Goal: Task Accomplishment & Management: Manage account settings

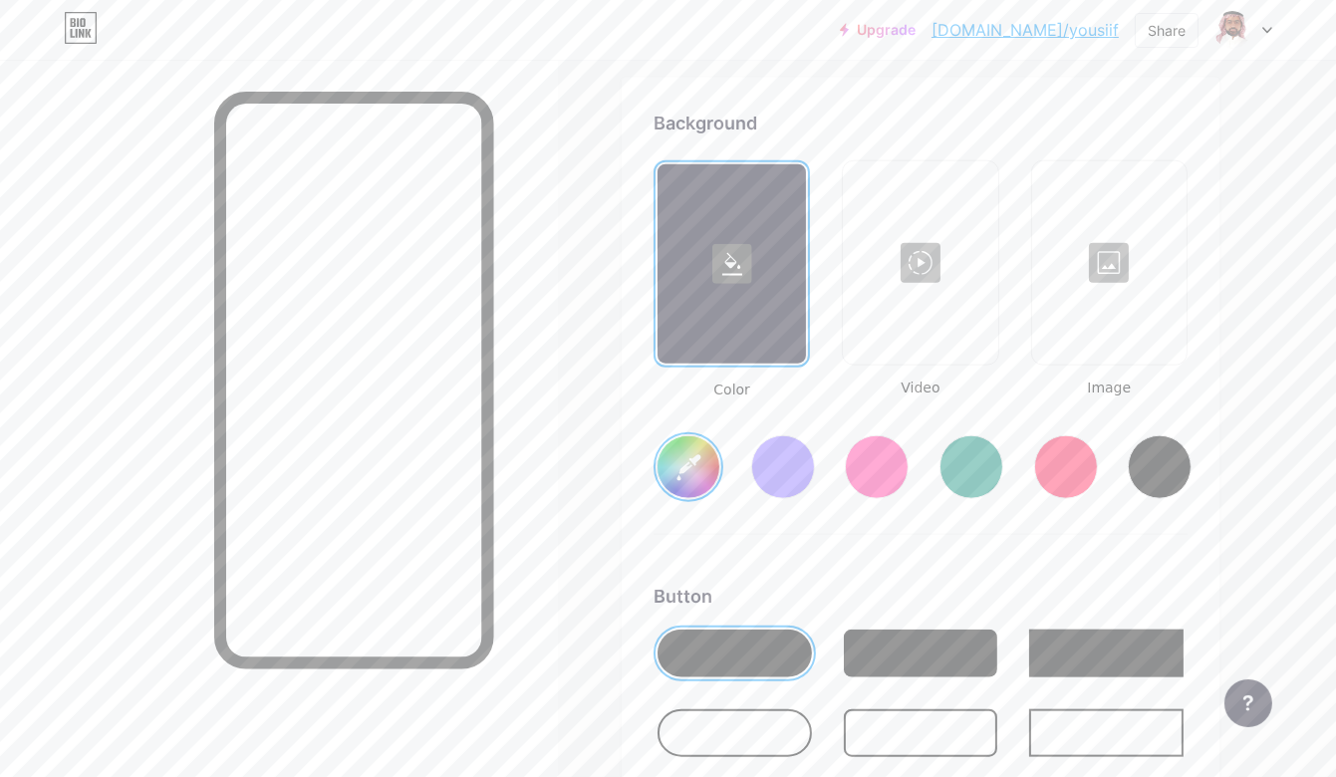
scroll to position [2640, 0]
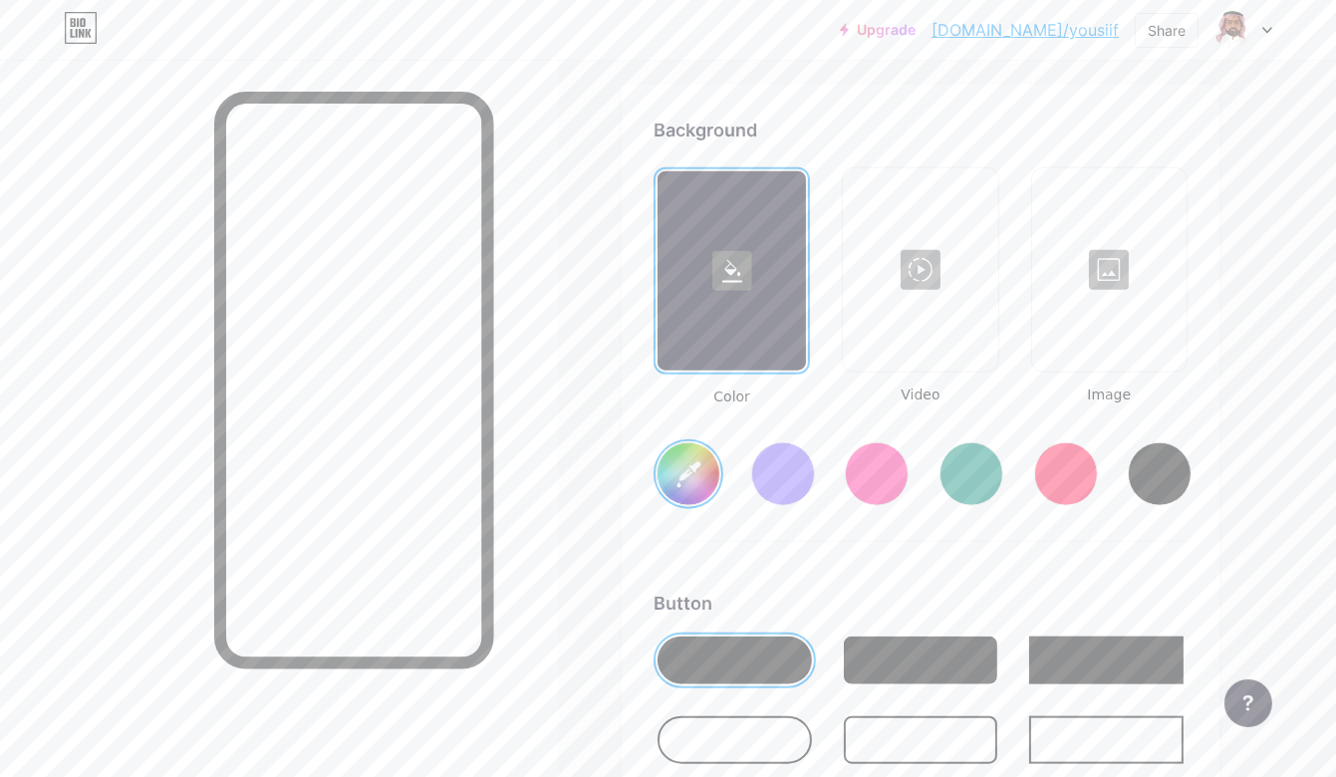
click at [895, 641] on div at bounding box center [921, 661] width 154 height 48
click at [744, 649] on div at bounding box center [734, 661] width 154 height 48
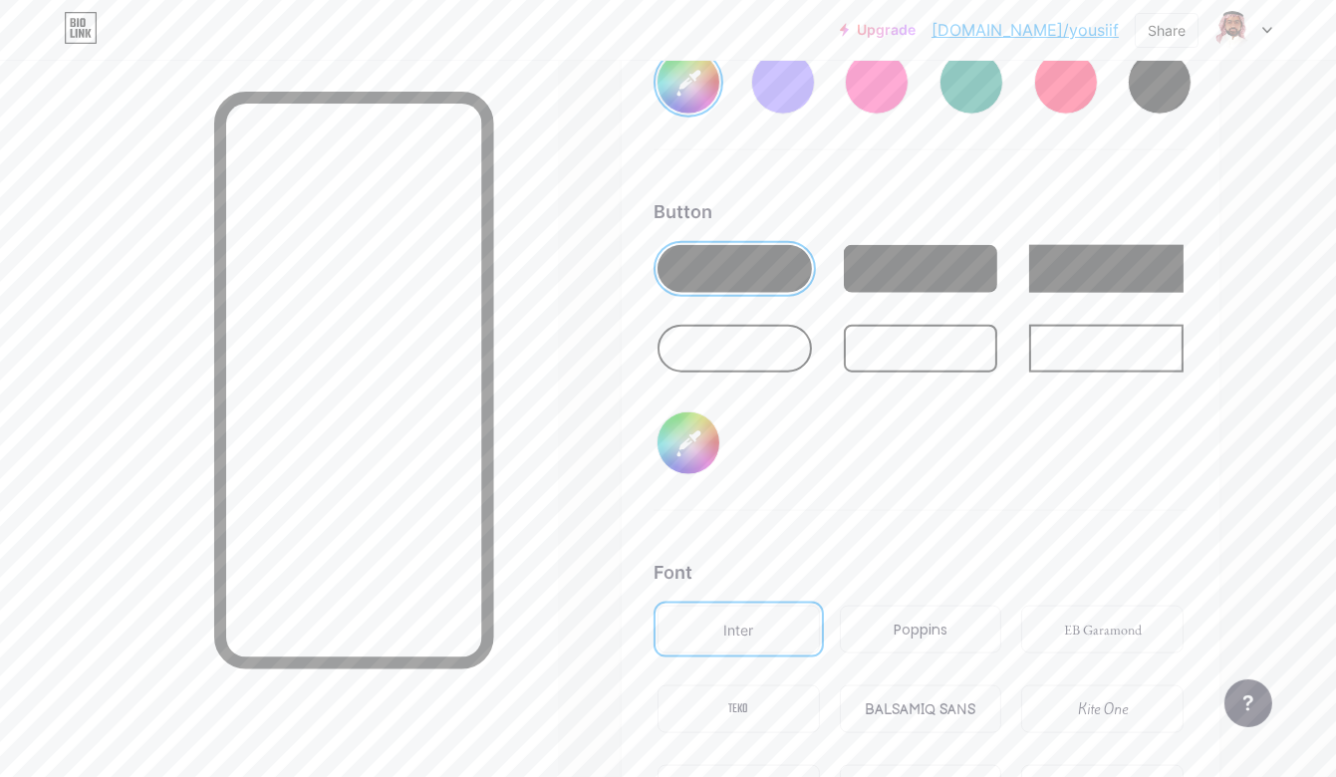
scroll to position [3038, 0]
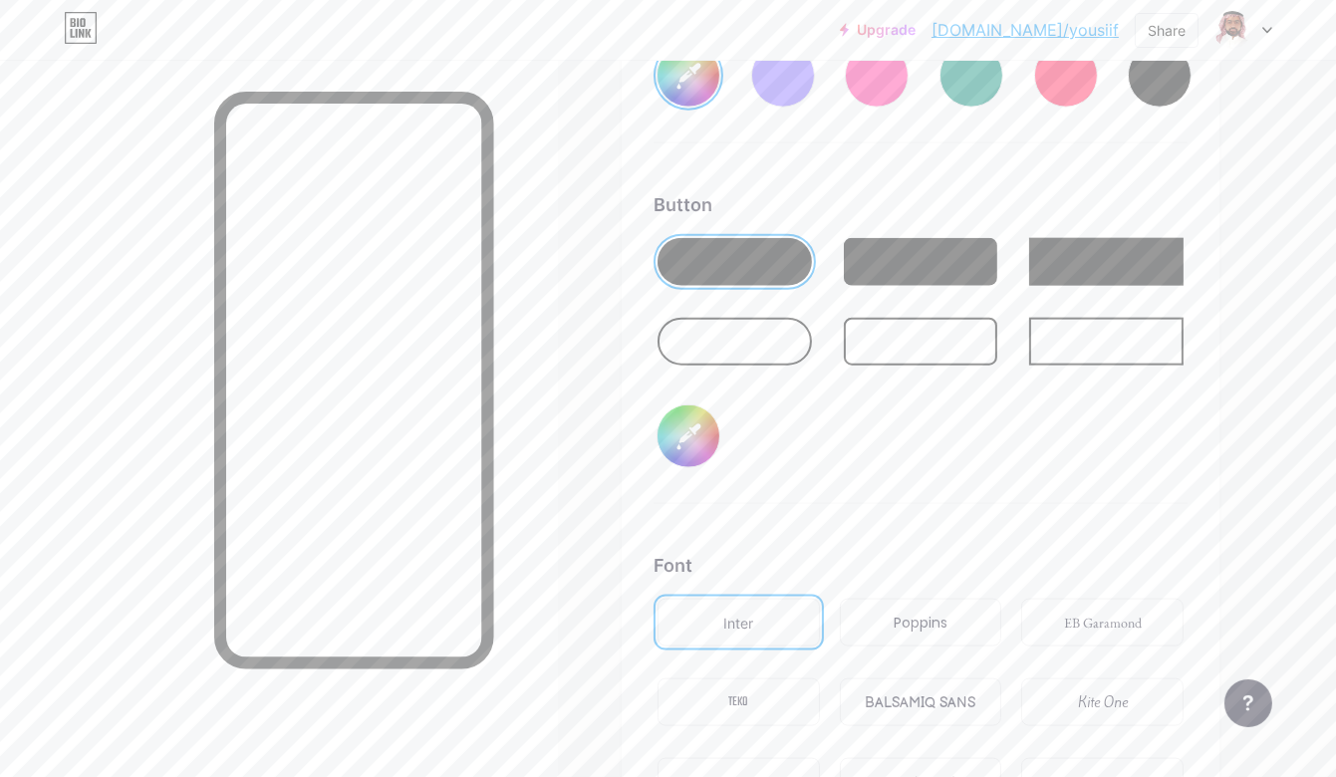
click at [696, 448] on input "#000000" at bounding box center [688, 436] width 62 height 62
drag, startPoint x: 697, startPoint y: 460, endPoint x: 783, endPoint y: 593, distance: 157.8
click at [783, 593] on div "Background Color Video Image #ffffff Button #000000 Font Inter Poppins EB Garam…" at bounding box center [920, 307] width 534 height 1179
click at [688, 415] on input "#000000" at bounding box center [688, 436] width 62 height 62
type input "#ffffff"
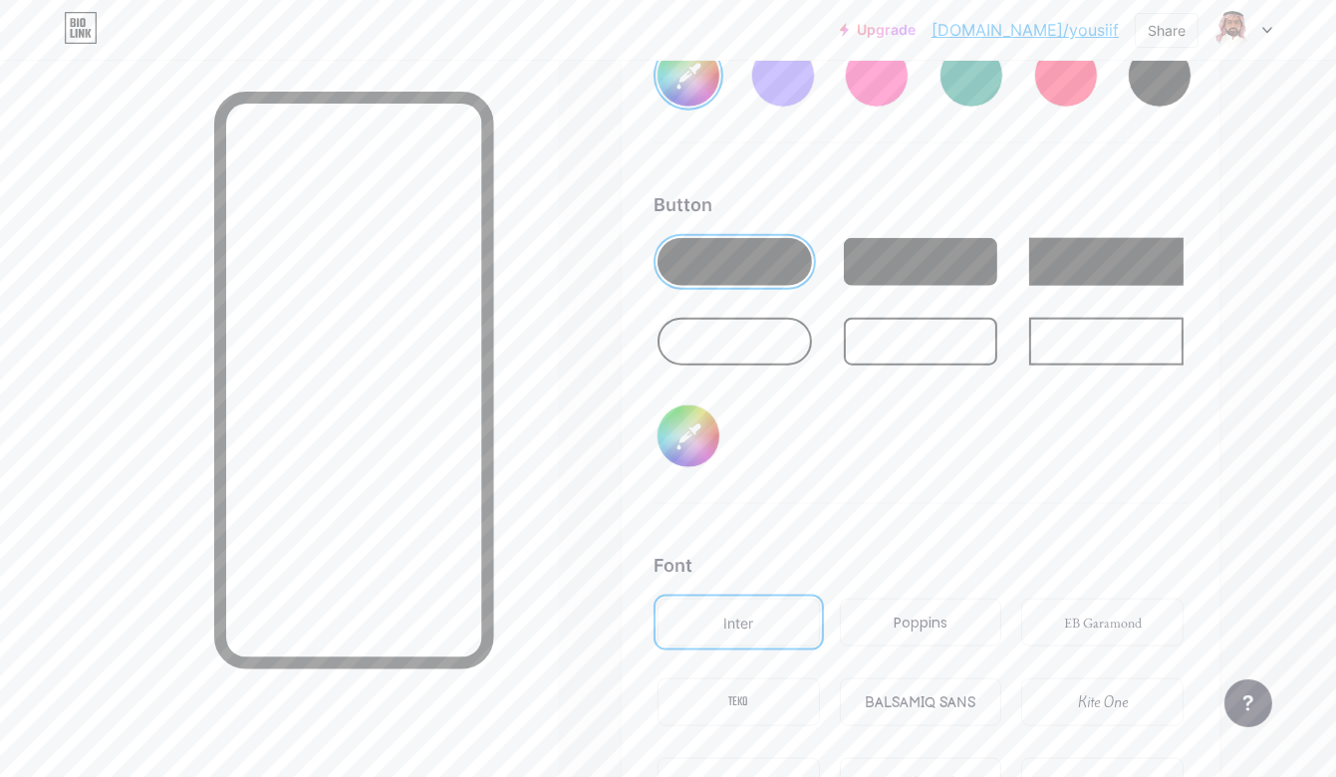
type input "#d39797"
type input "#ffffff"
type input "#d09595"
type input "#ffffff"
type input "#cd9393"
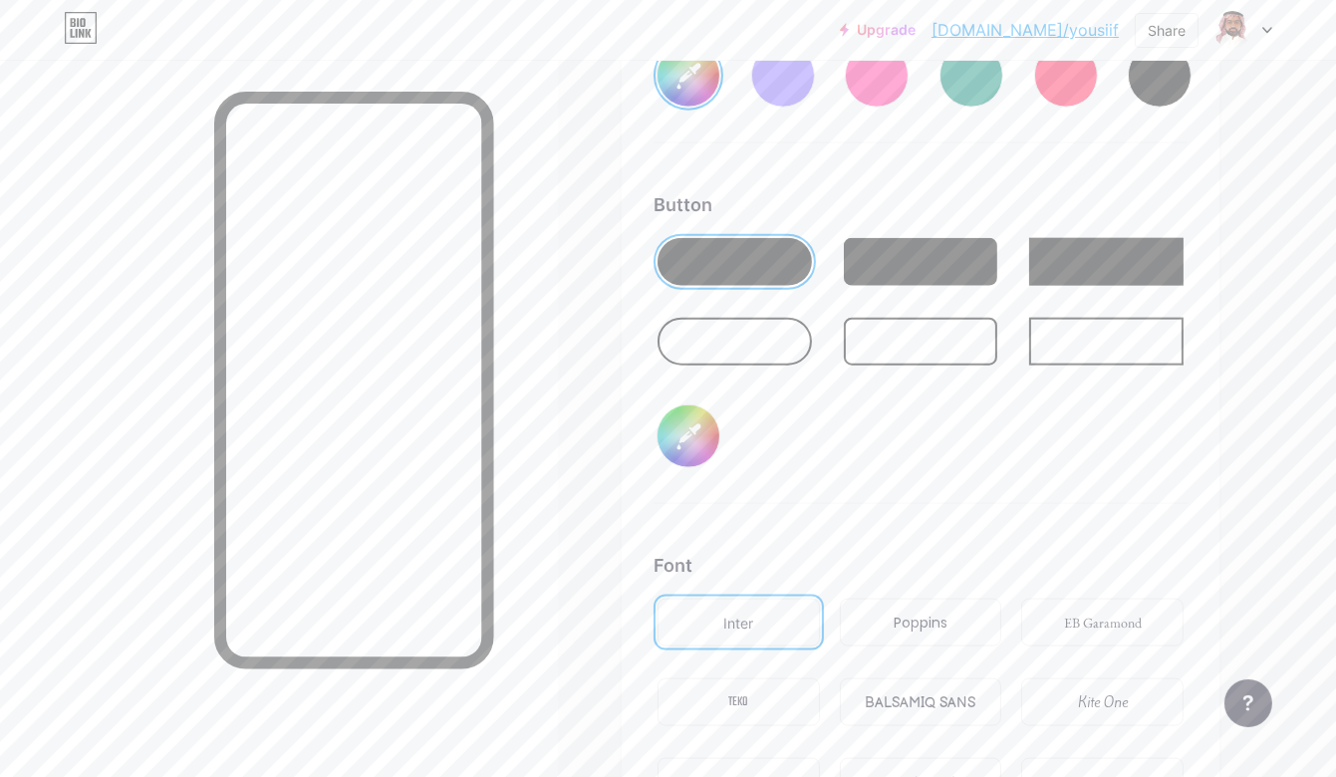
type input "#ffffff"
type input "#ca9191"
type input "#ffffff"
type input "#c78e8e"
type input "#ffffff"
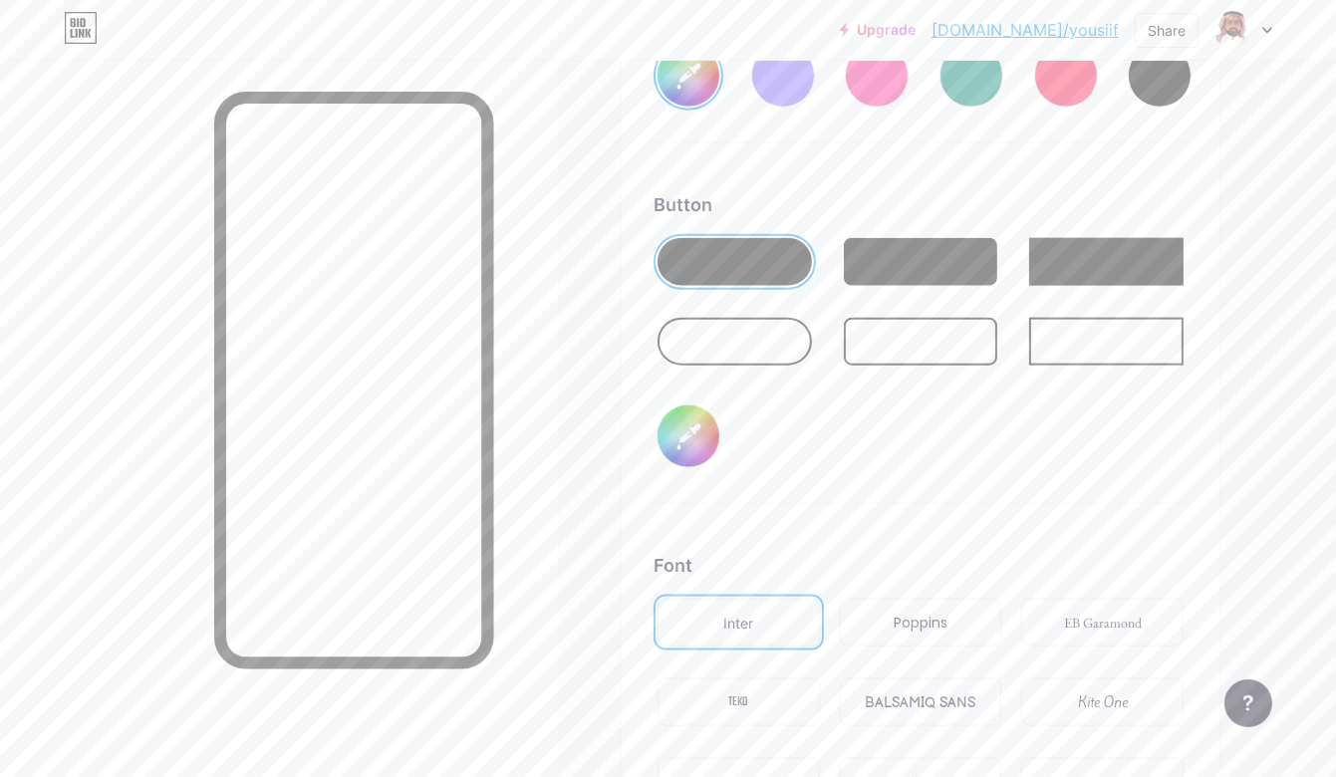
type input "#c58c8c"
type input "#ffffff"
type input "#c18a8a"
type input "#ffffff"
type input "#bf8888"
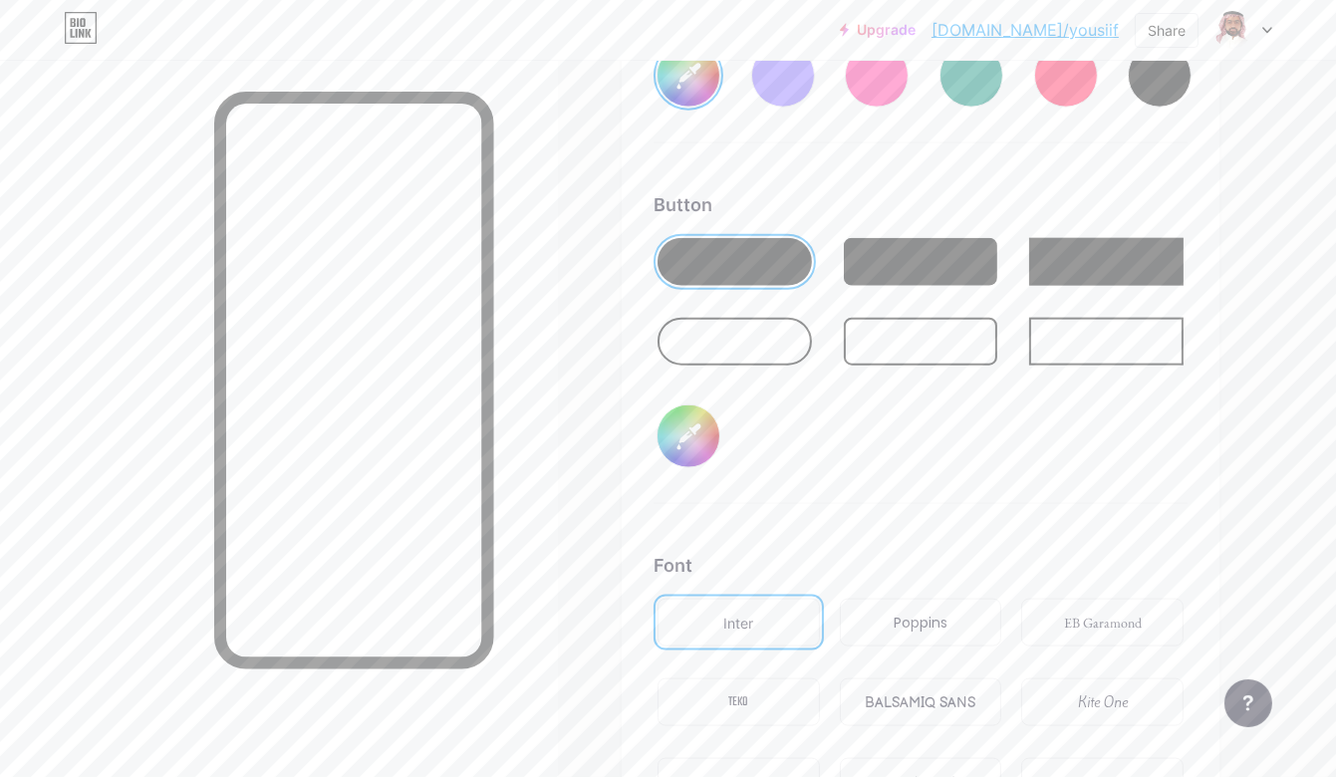
type input "#ffffff"
type input "#bd8484"
type input "#ffffff"
type input "#b98383"
type input "#ffffff"
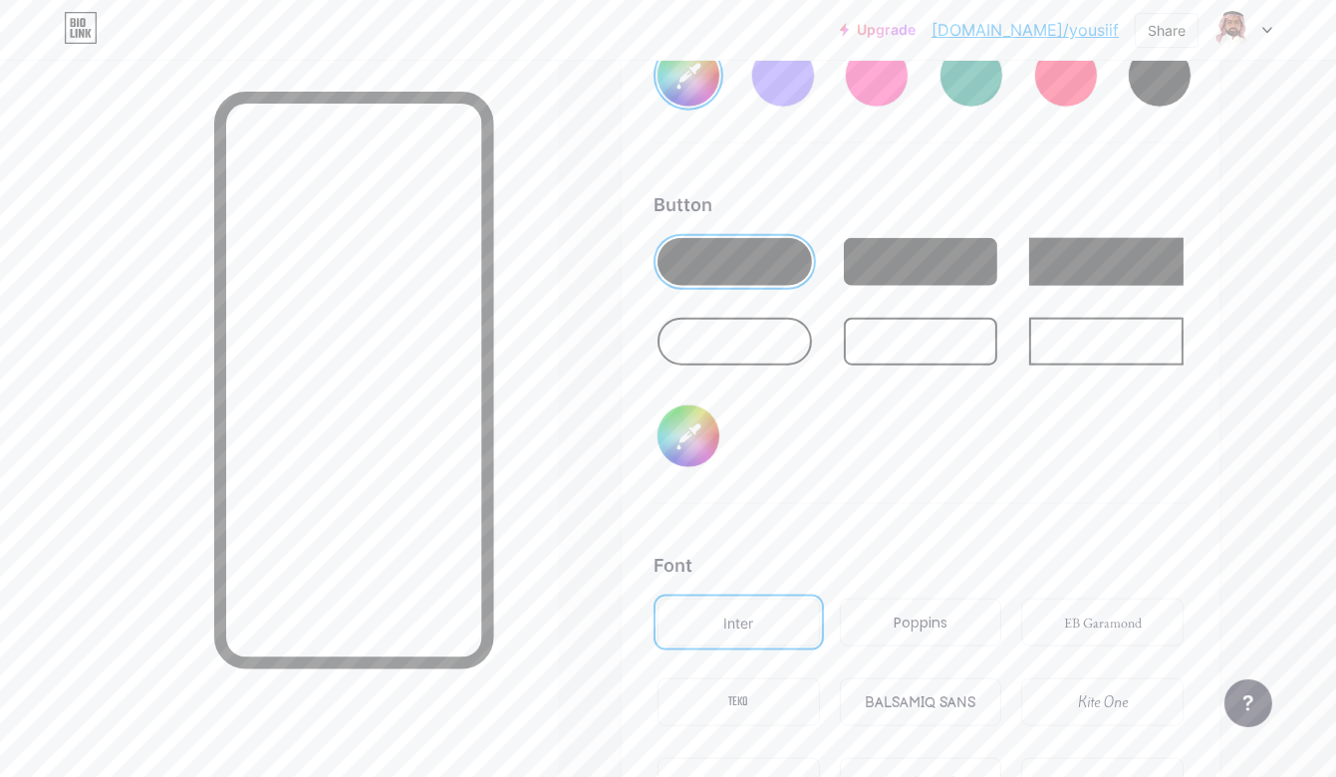
type input "#b68181"
type input "#ffffff"
type input "#b17c7c"
type input "#ffffff"
type input "#b07d7d"
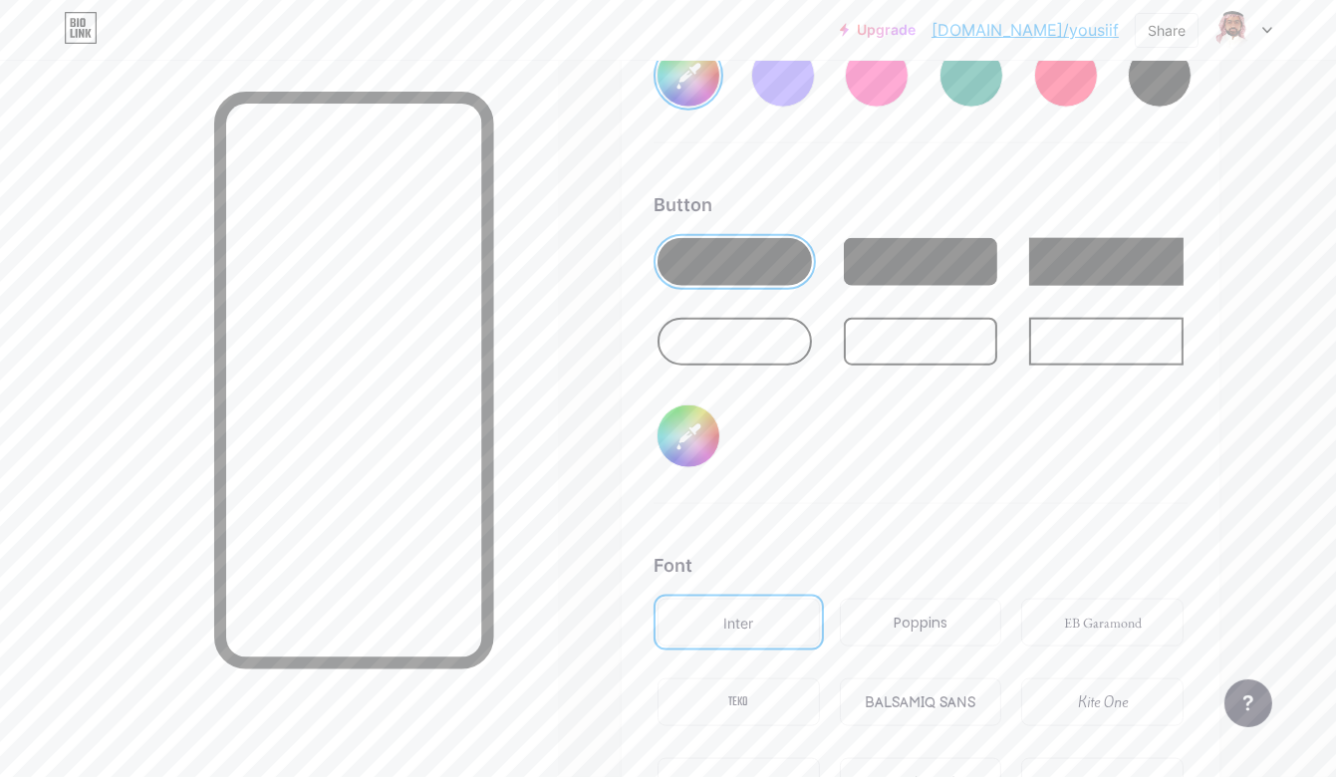
type input "#ffffff"
type input "#ae7a7a"
type input "#ffffff"
type input "#ab7878"
type input "#ffffff"
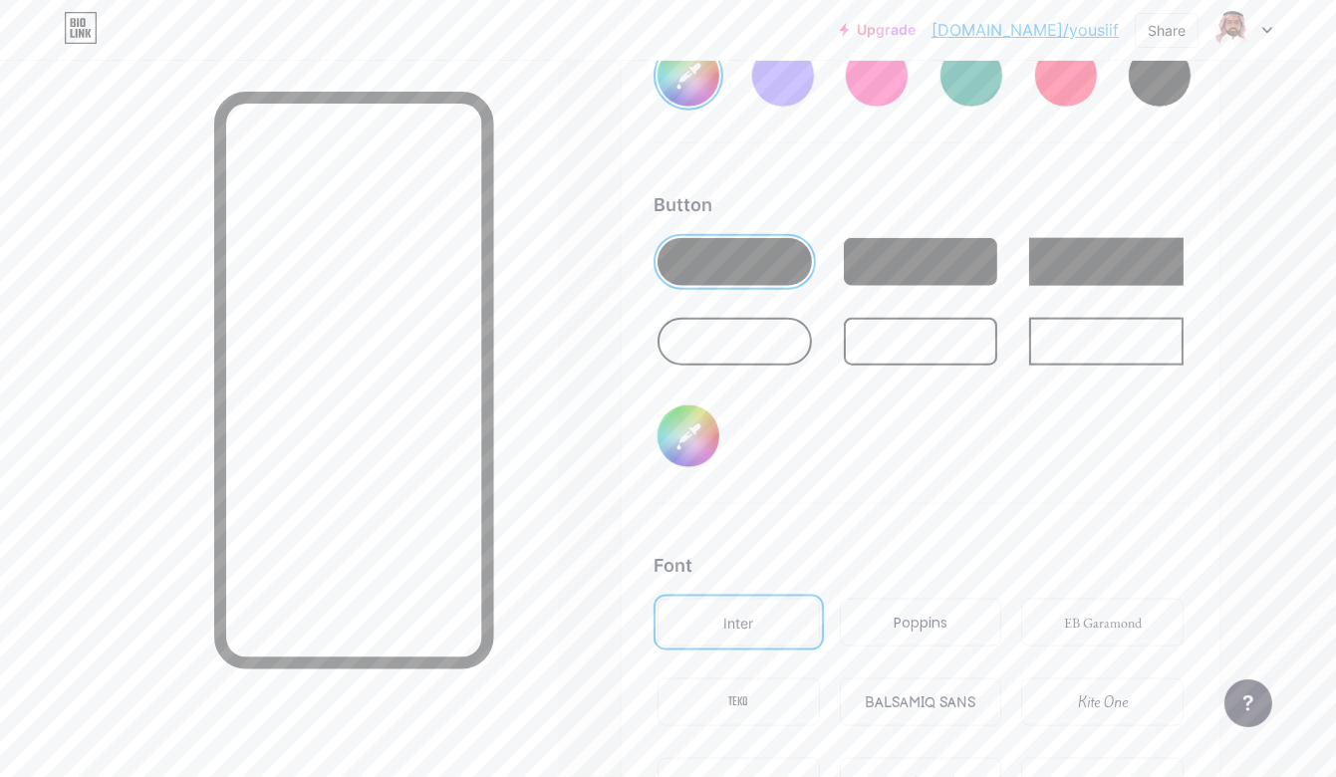
type input "#a77676"
type input "#ffffff"
type input "#a57373"
type input "#ffffff"
type input "#a47474"
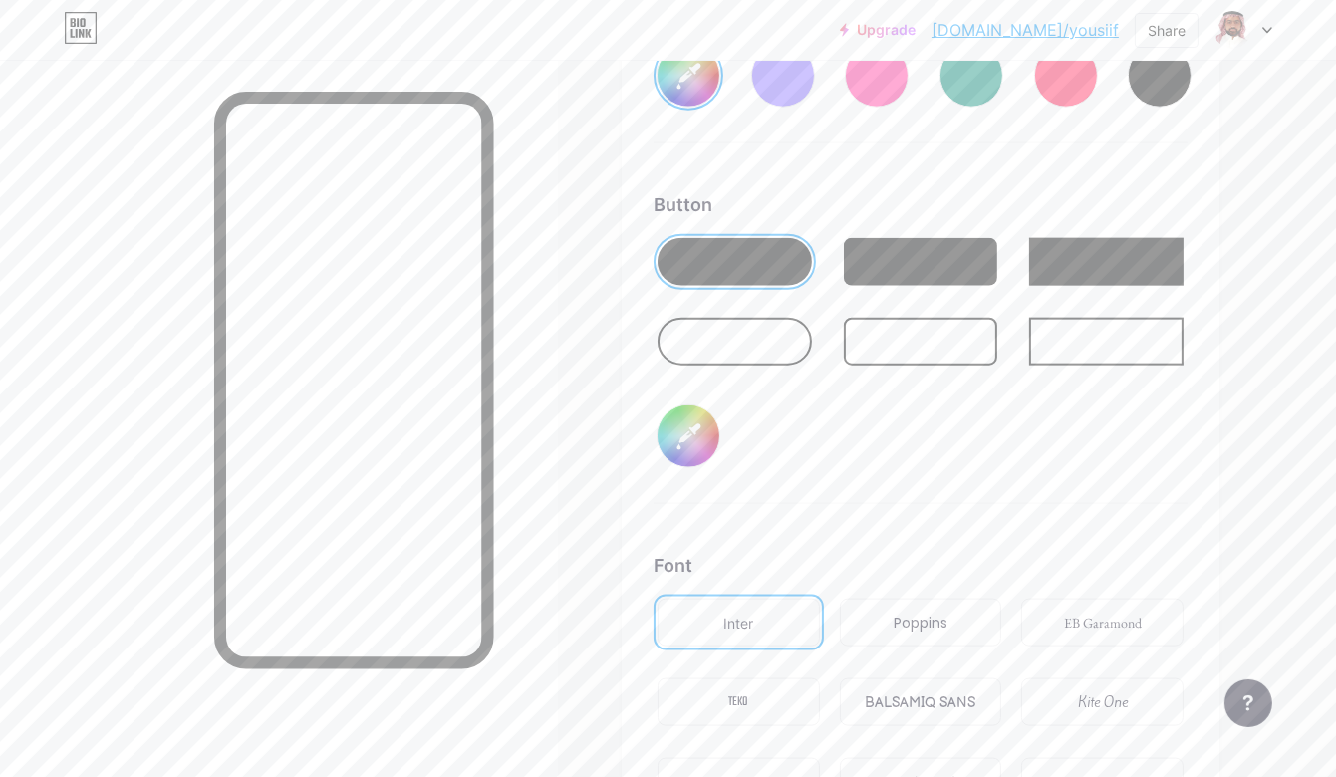
type input "#ffffff"
type input "#a17272"
type input "#ffffff"
type input "#9f6f6f"
type input "#ffffff"
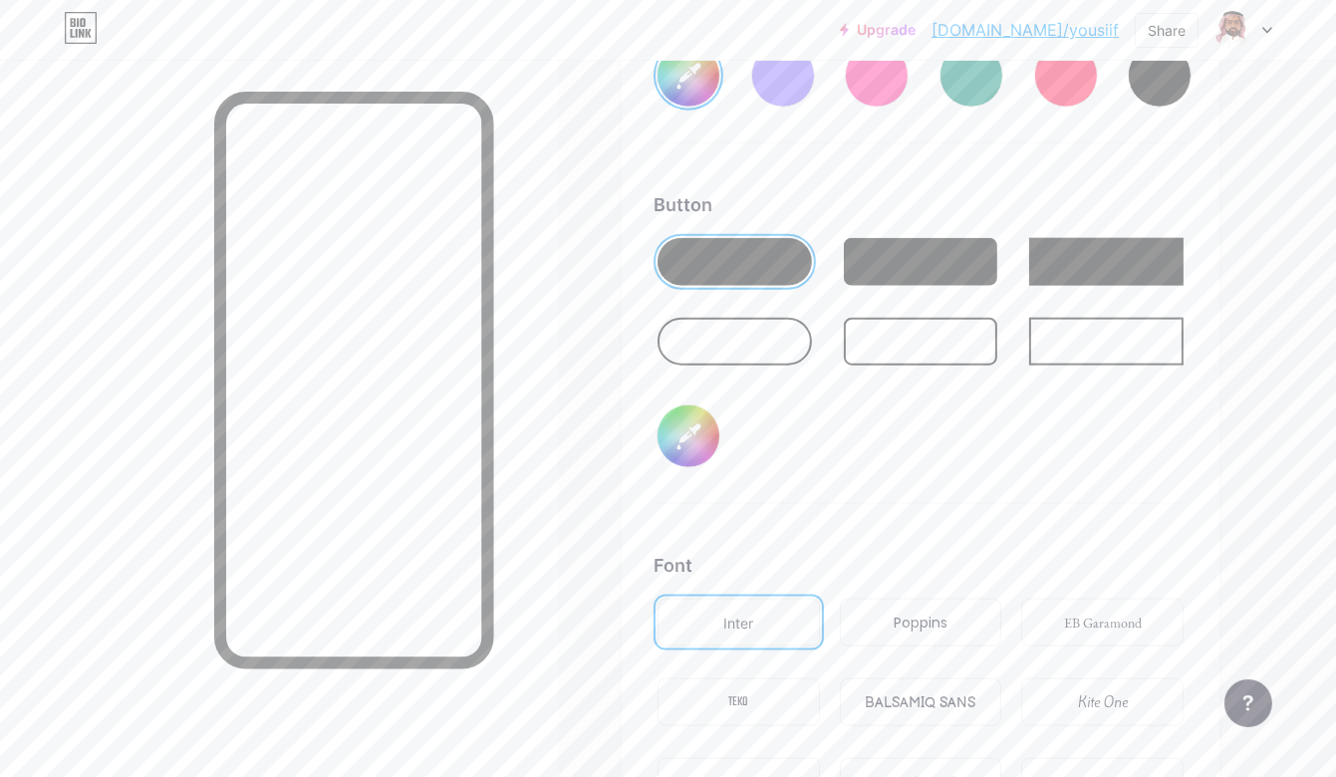
type input "#9c6d6d"
type input "#ffffff"
type input "#996c6c"
type input "#ffffff"
type input "#966969"
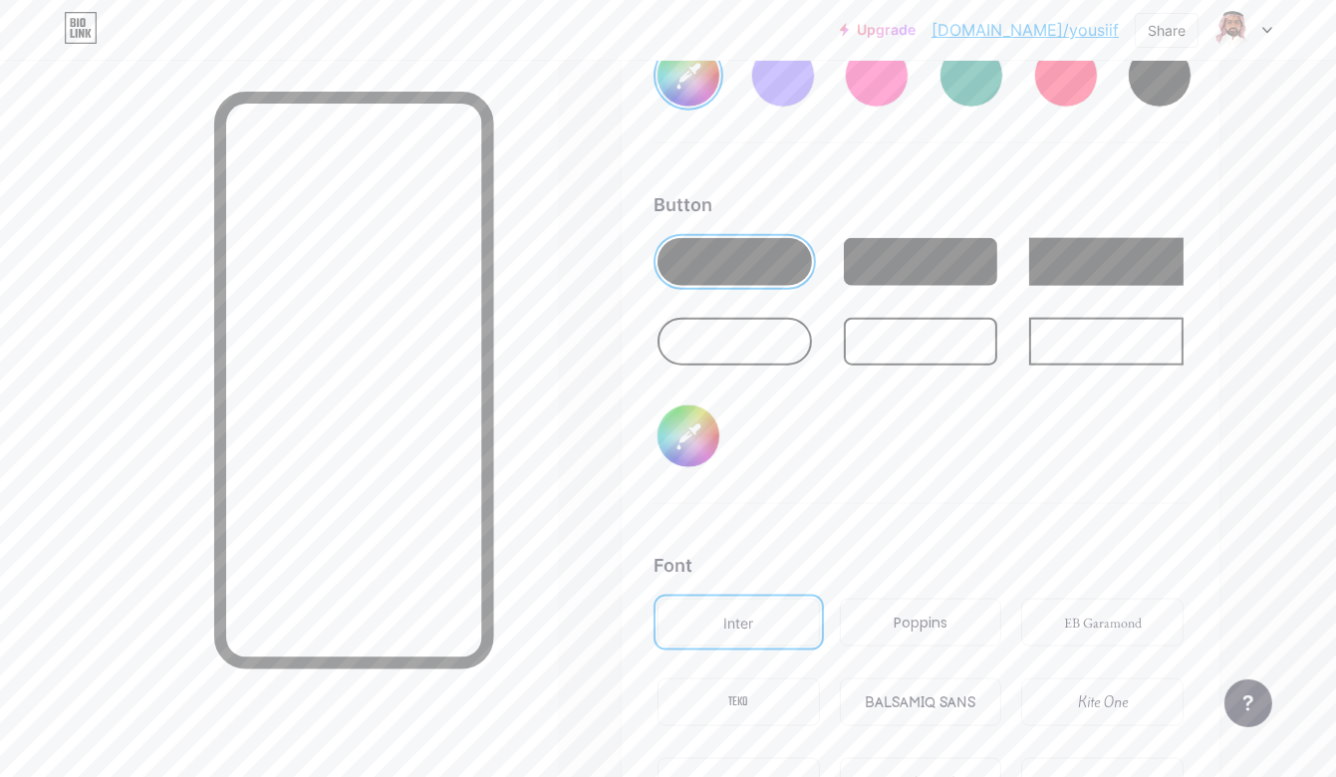
type input "#ffffff"
type input "#936666"
type input "#ffffff"
type input "#906464"
type input "#ffffff"
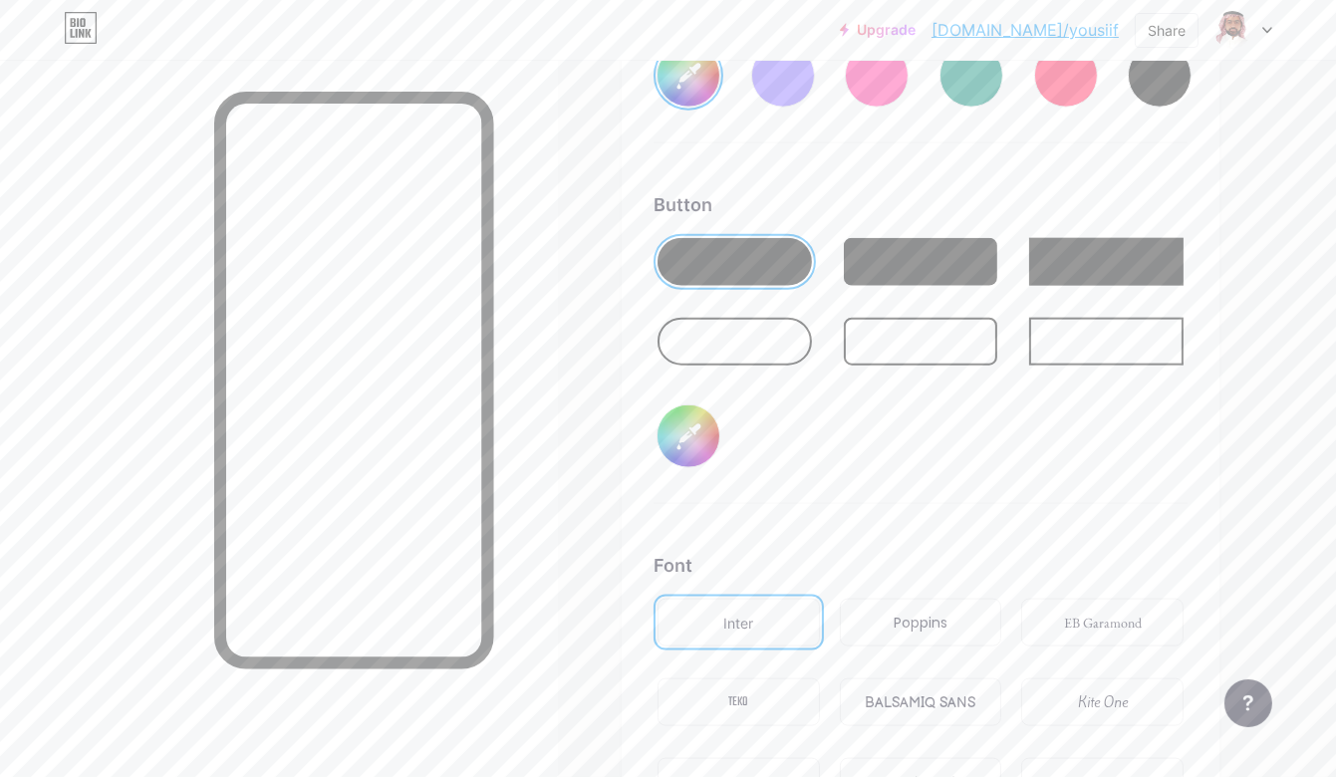
type input "#8c5f5f"
type input "#ffffff"
type input "#8a6060"
type input "#ffffff"
type input "#895d5d"
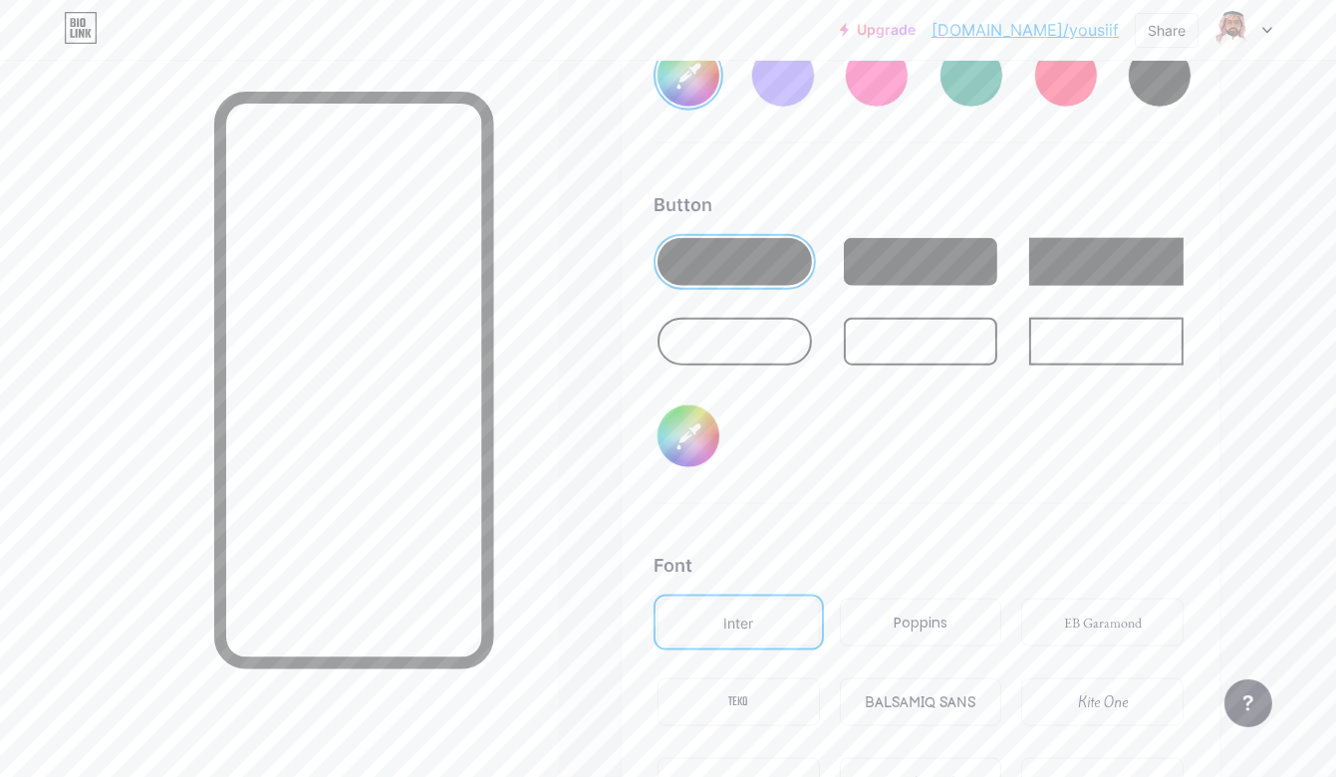
type input "#ffffff"
type input "#865b5b"
type input "#ffffff"
type input "#825959"
type input "#ffffff"
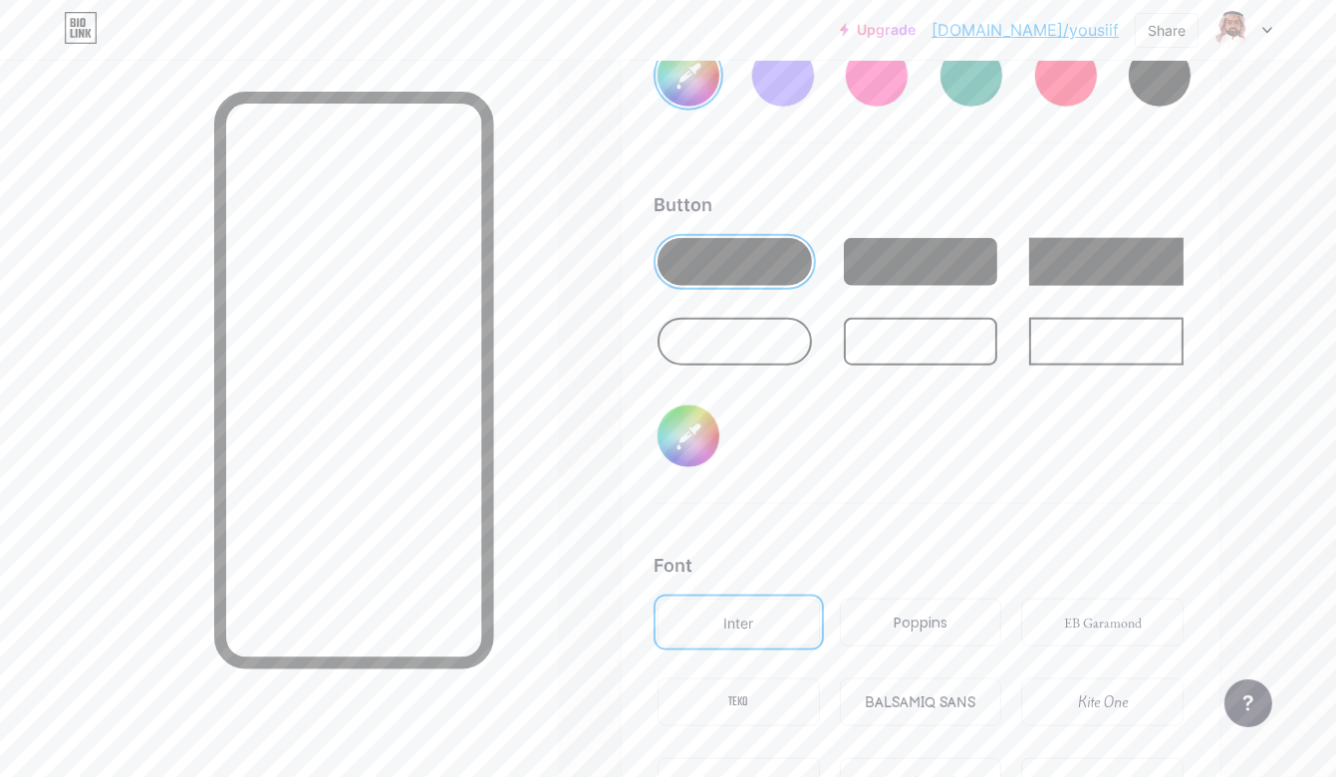
type input "#7f5757"
type input "#ffffff"
type input "#815656"
type input "#ffffff"
type input "#7d5454"
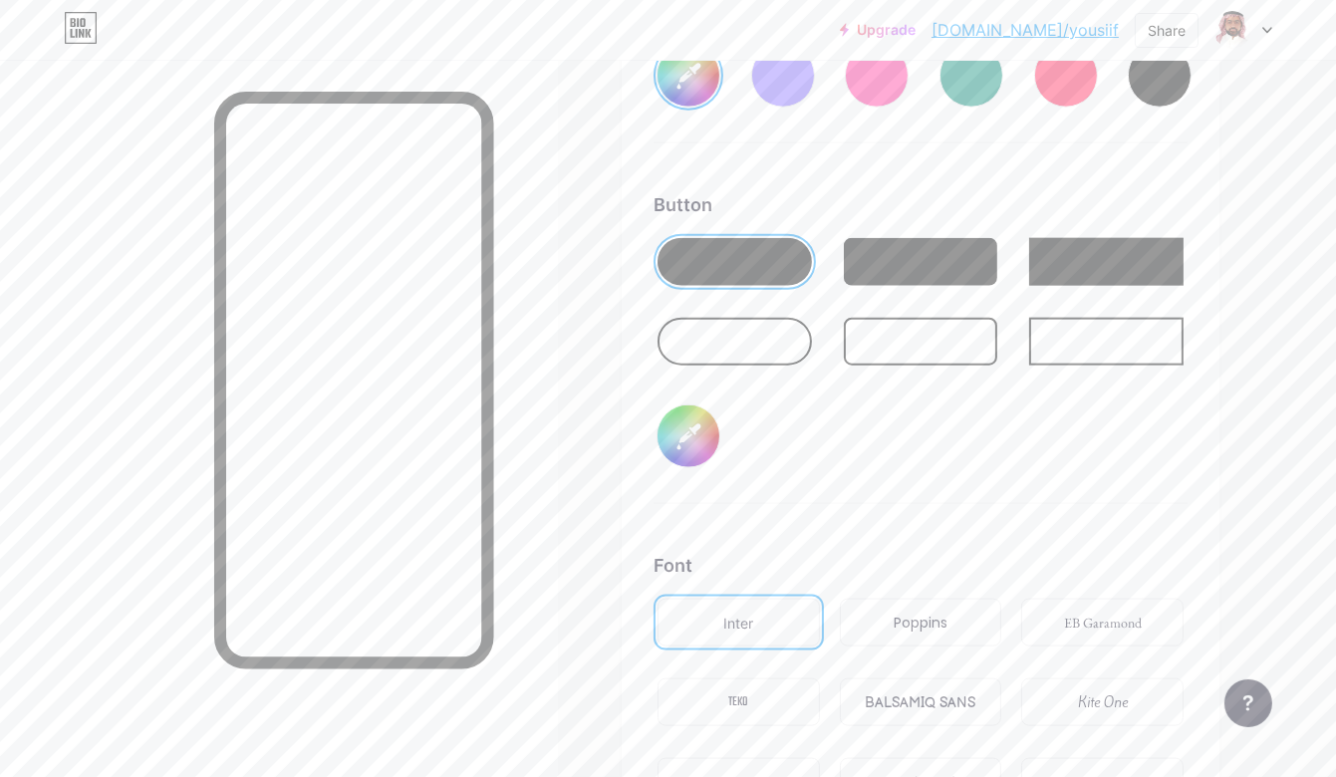
type input "#ffffff"
type input "#795353"
type input "#ffffff"
type input "#7a5252"
type input "#ffffff"
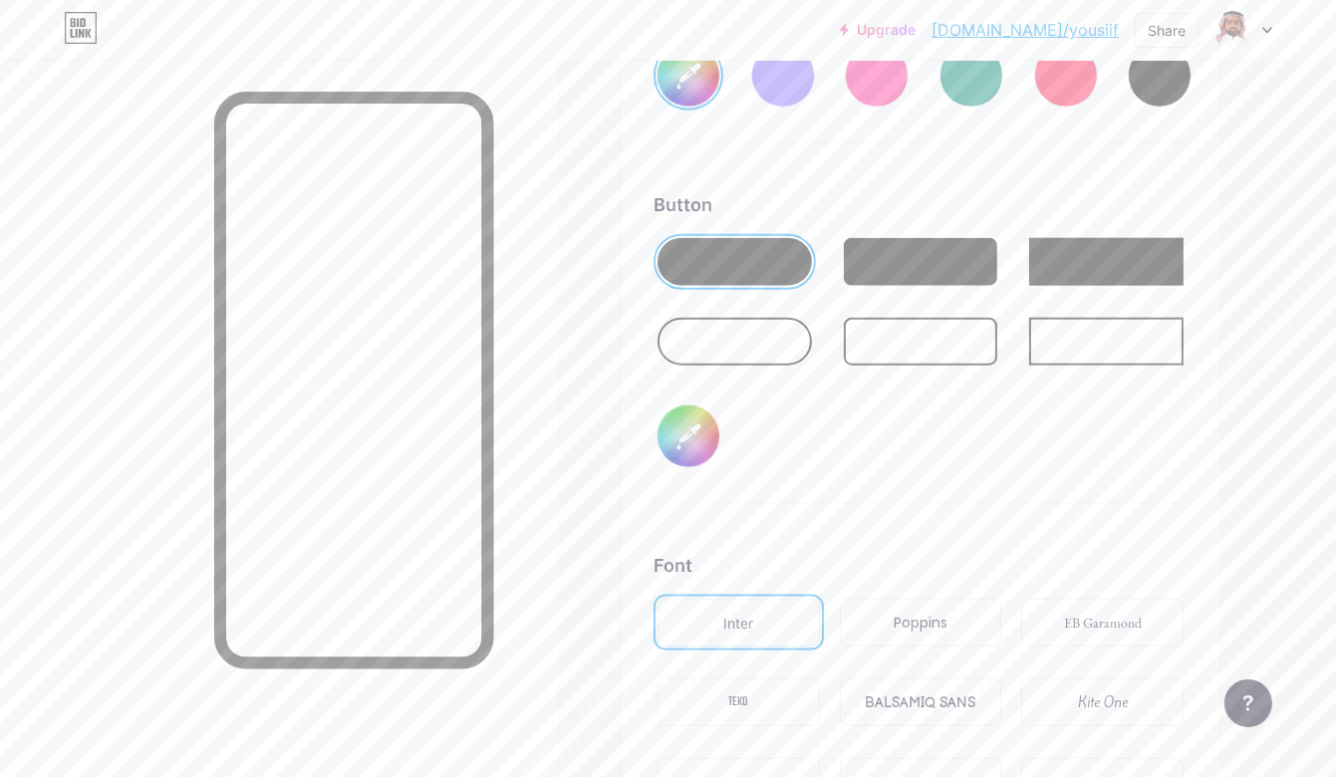
type input "#775050"
type input "#ffffff"
type input "#744e4e"
type input "#ffffff"
type input "#754d4d"
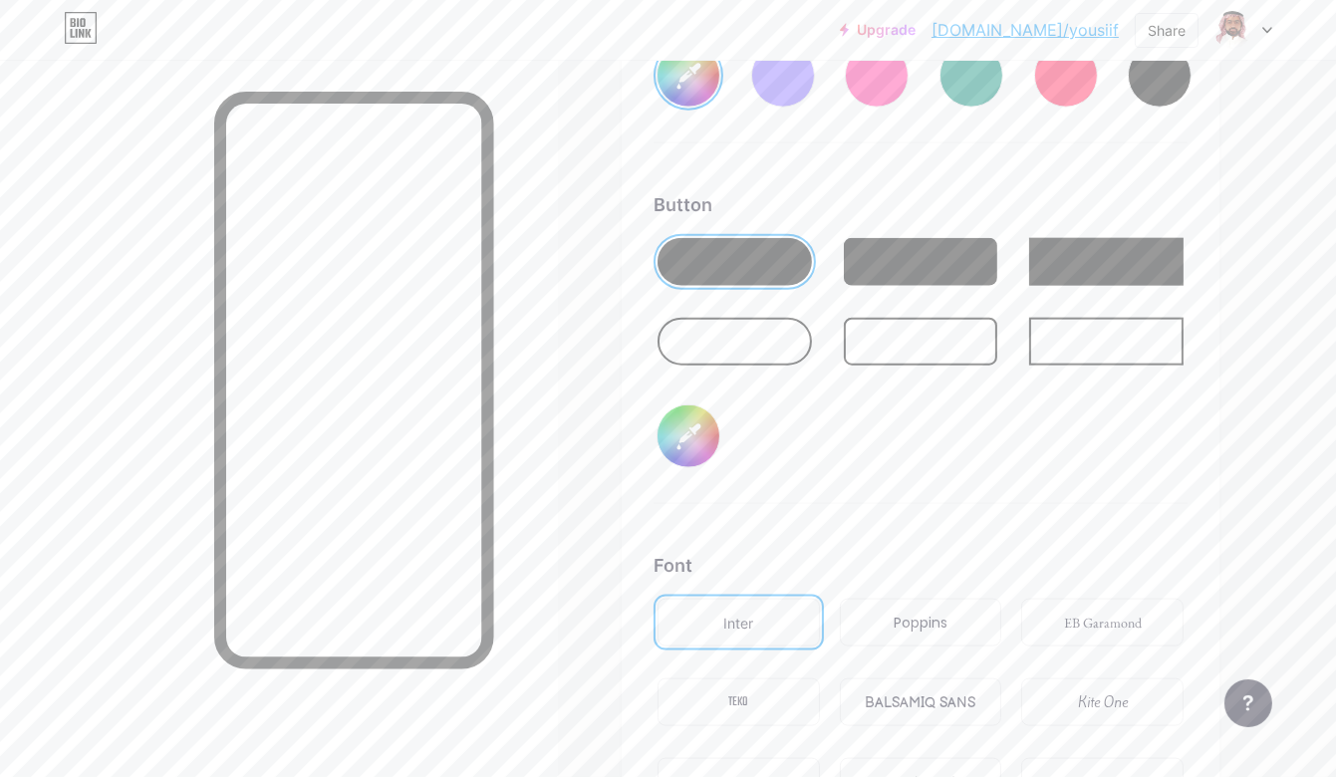
type input "#ffffff"
type input "#714b4b"
type input "#ffffff"
type input "#6e4949"
type input "#ffffff"
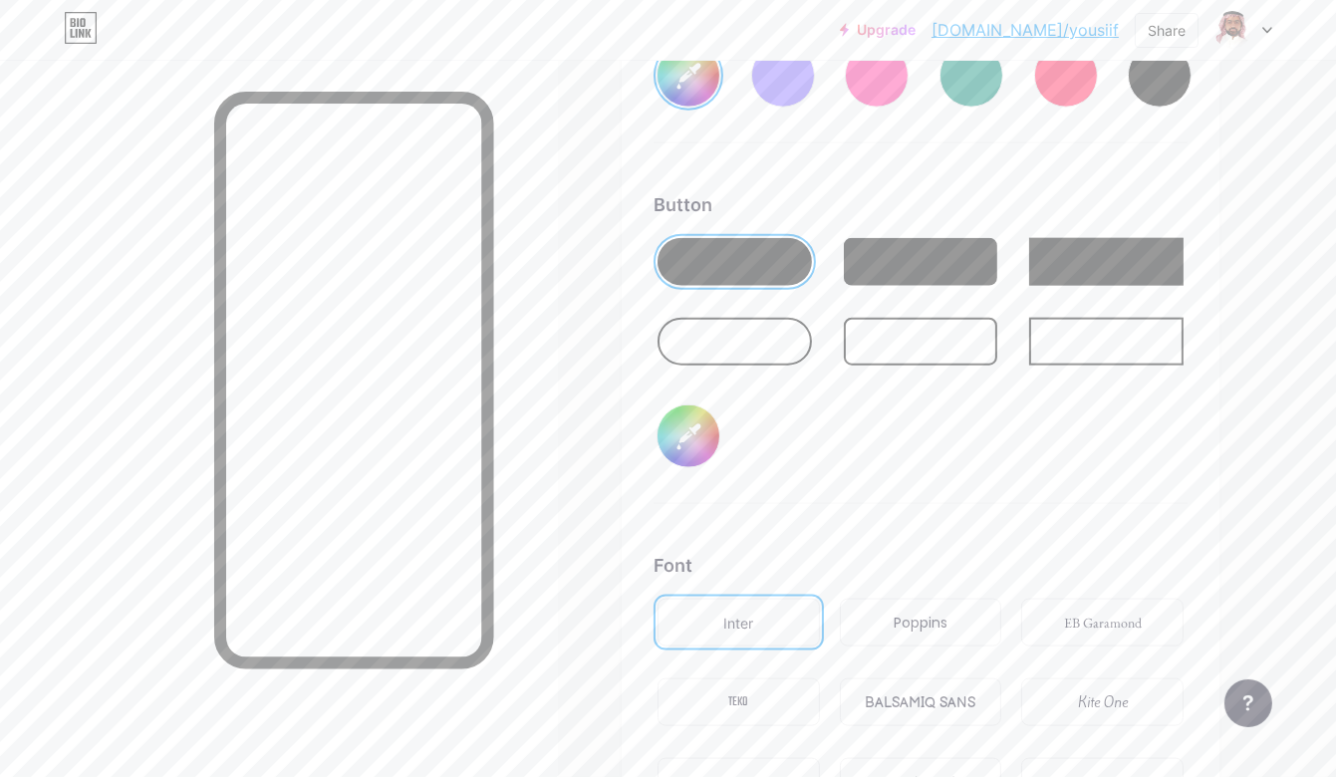
type input "#6f4949"
type input "#ffffff"
type input "#694444"
type input "#ffffff"
type input "#6a4444"
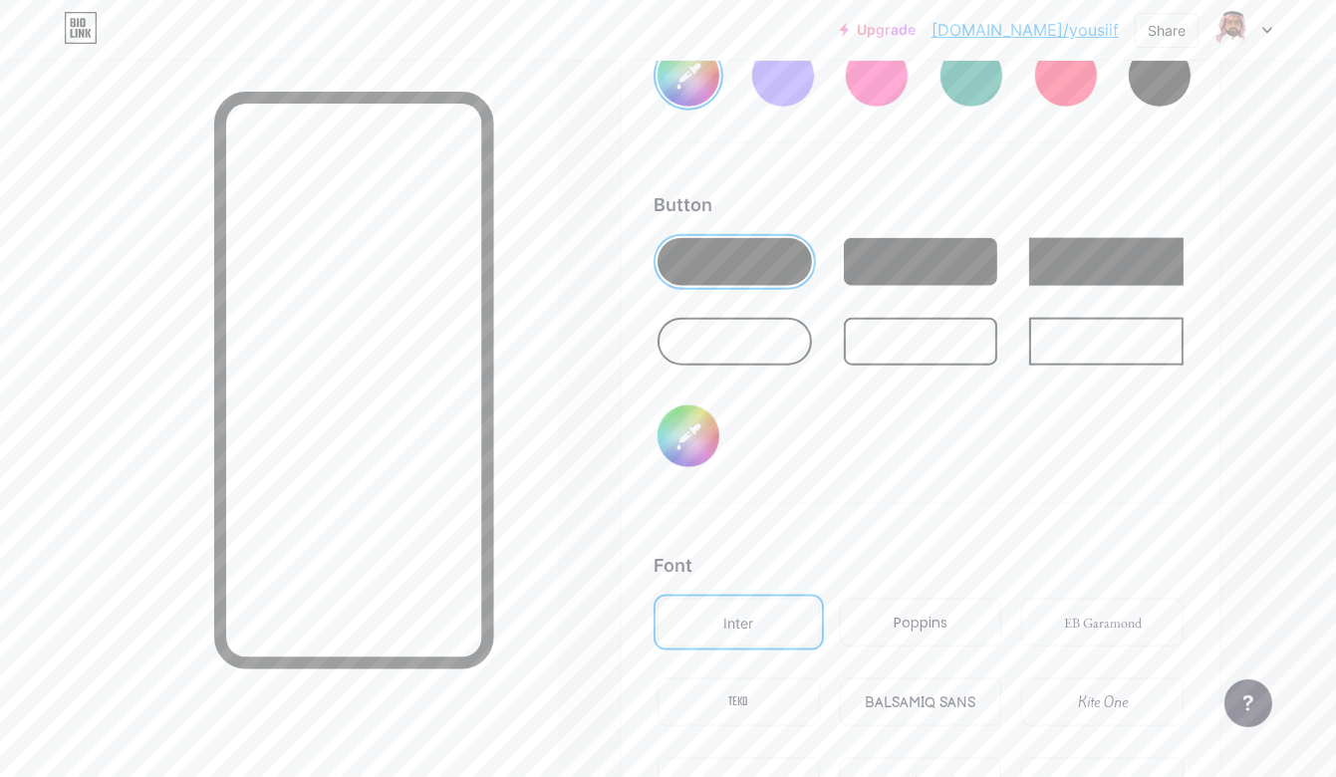
type input "#ffffff"
type input "#664242"
type input "#ffffff"
type input "#674242"
type input "#ffffff"
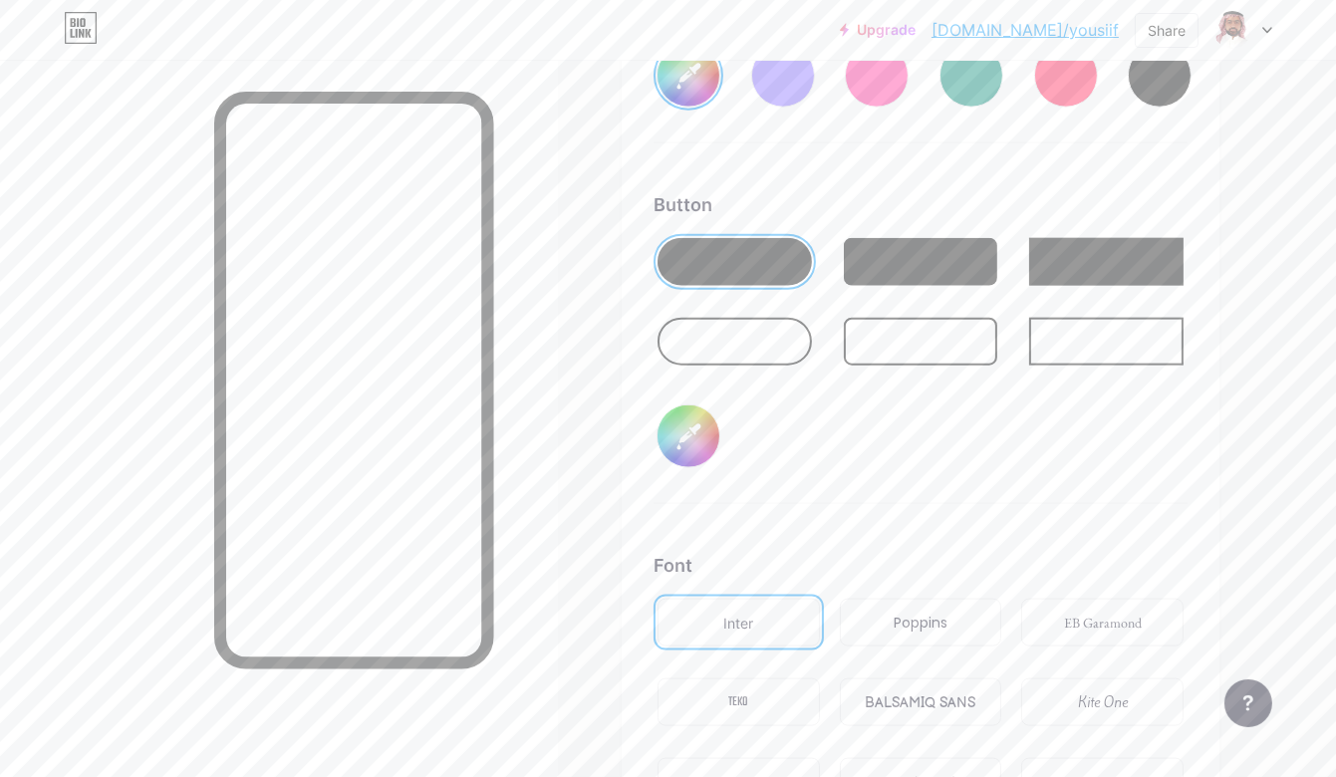
type input "#644040"
type input "#ffffff"
type input "#603e3e"
type input "#ffffff"
type input "#5d3c3c"
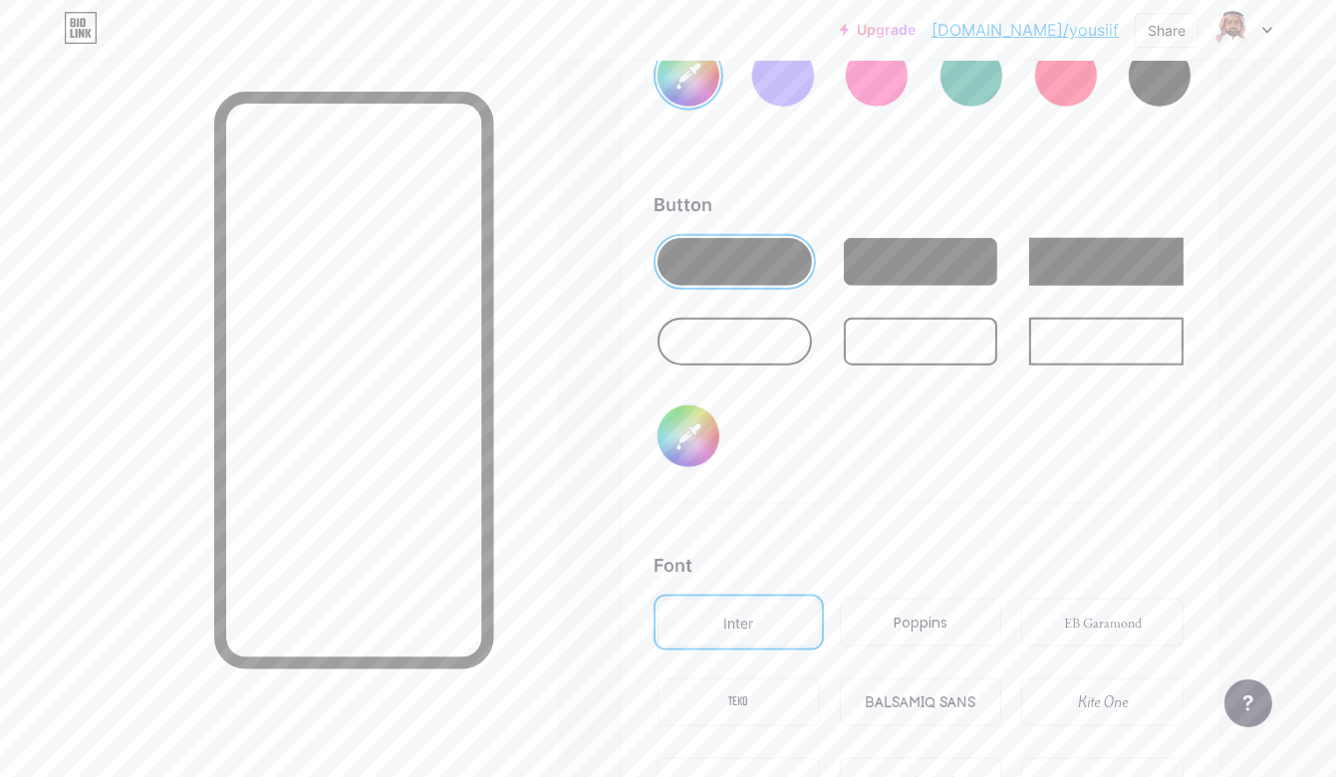
type input "#ffffff"
type input "#5a3a3a"
type input "#ffffff"
type input "#583737"
type input "#ffffff"
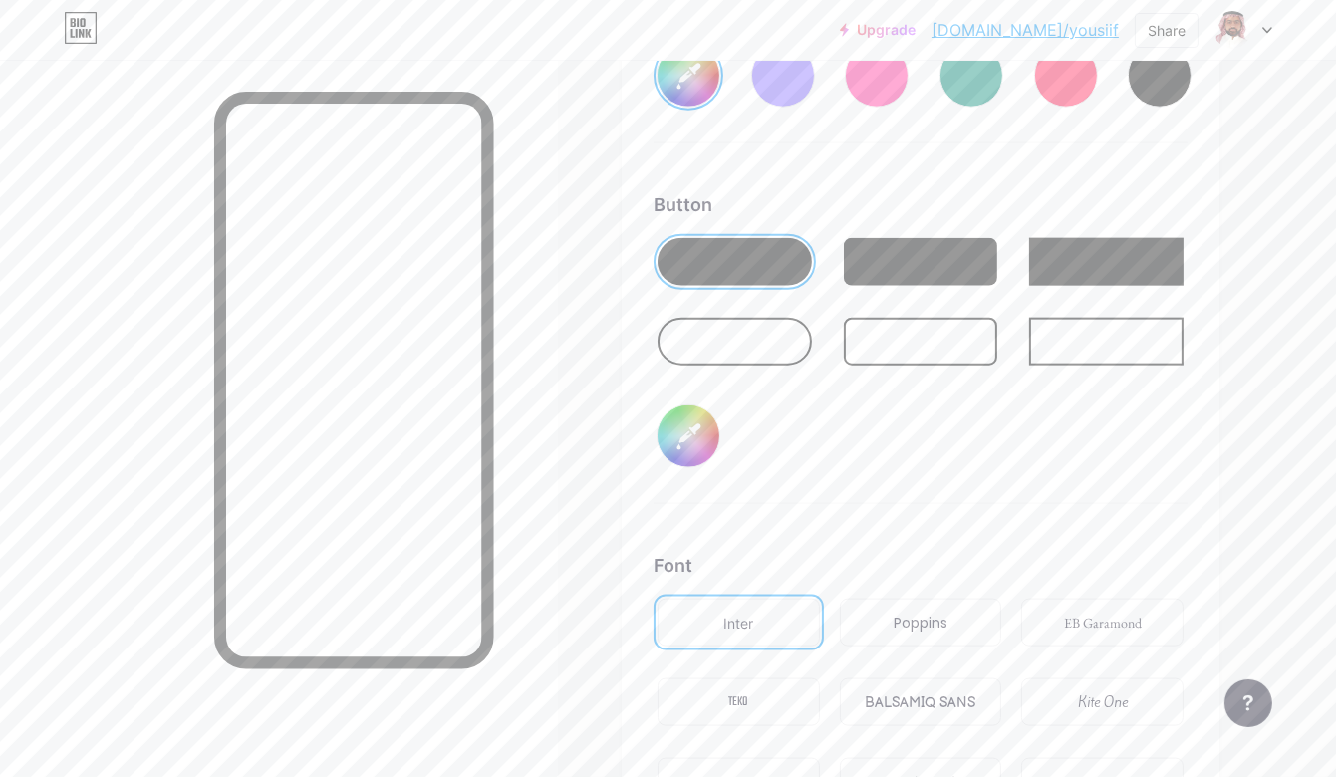
type input "#4e3232"
type input "#ffffff"
type input "#682727"
type input "#ffffff"
type input "#672828"
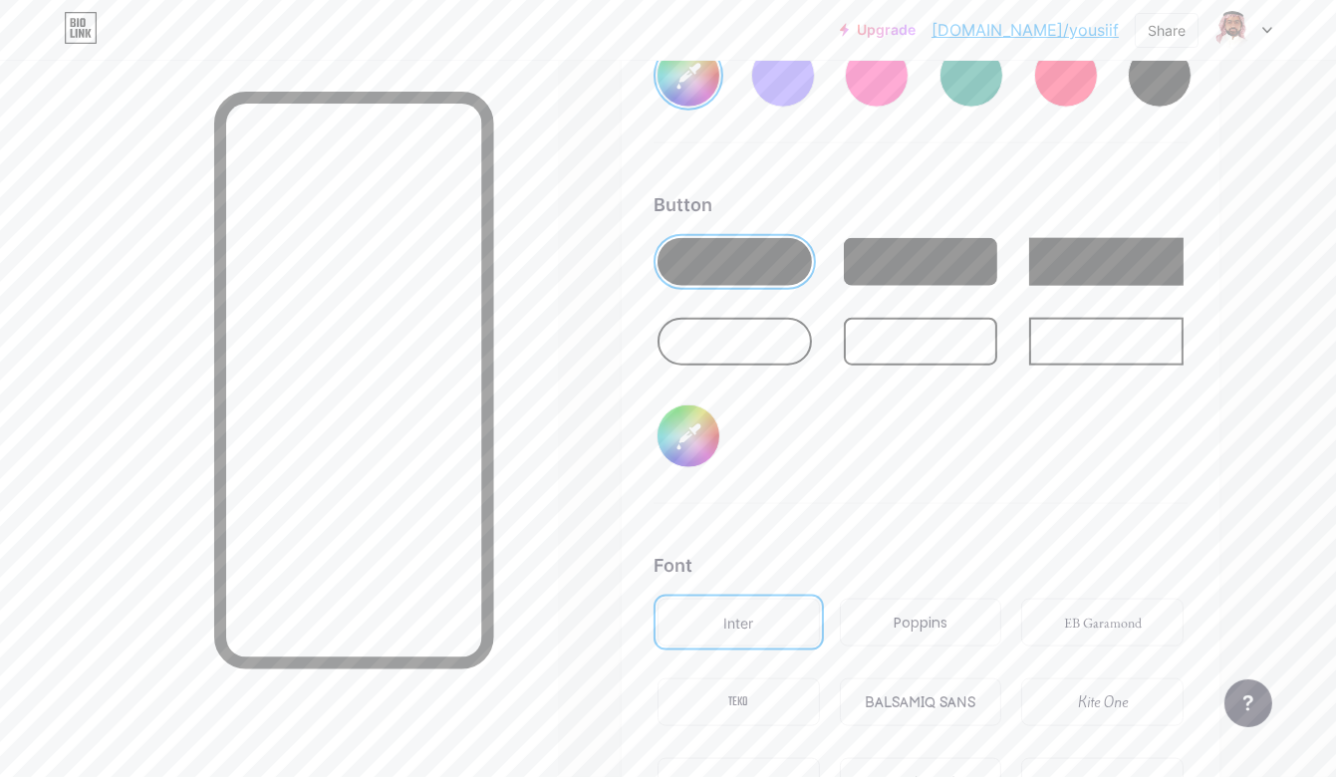
type input "#ffffff"
type input "#682727"
type input "#ffffff"
type input "#6b2929"
type input "#ffffff"
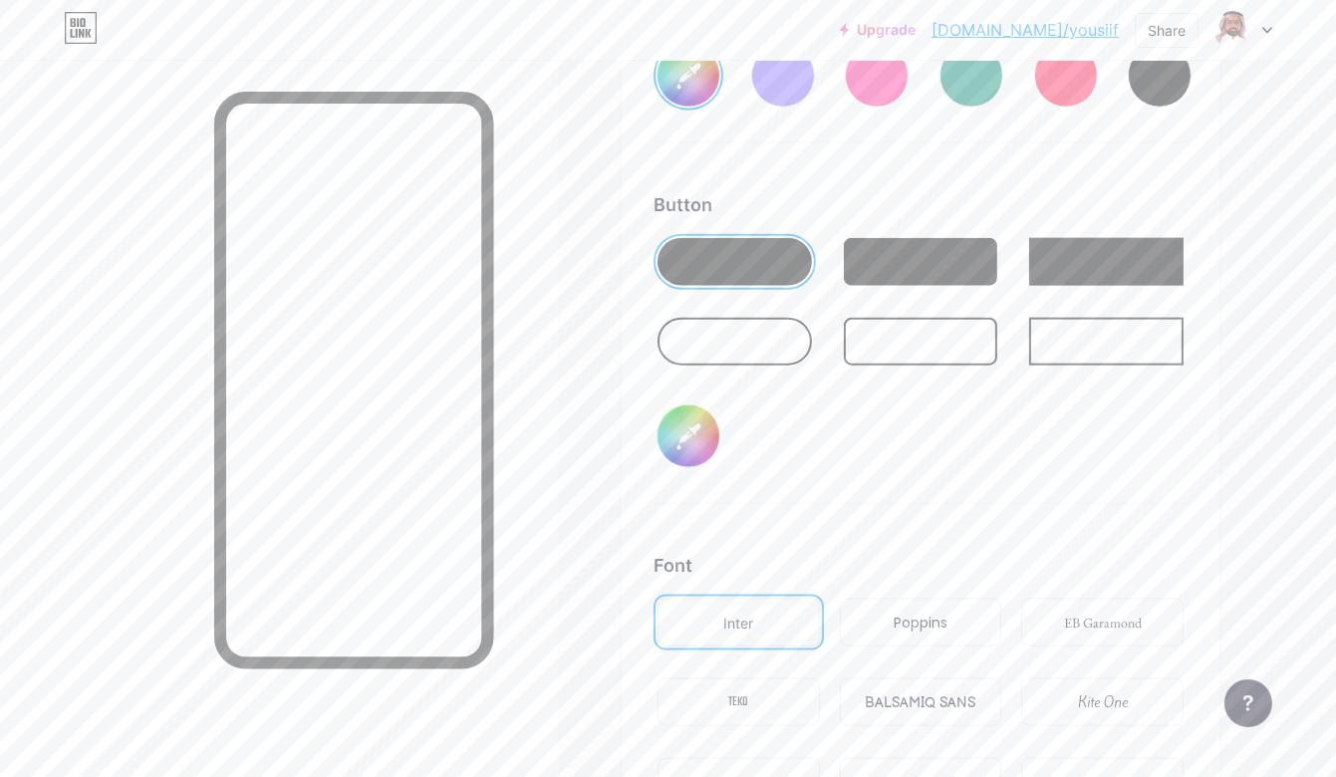
type input "#702929"
type input "#ffffff"
type input "#6f2a2a"
type input "#ffffff"
type input "#702929"
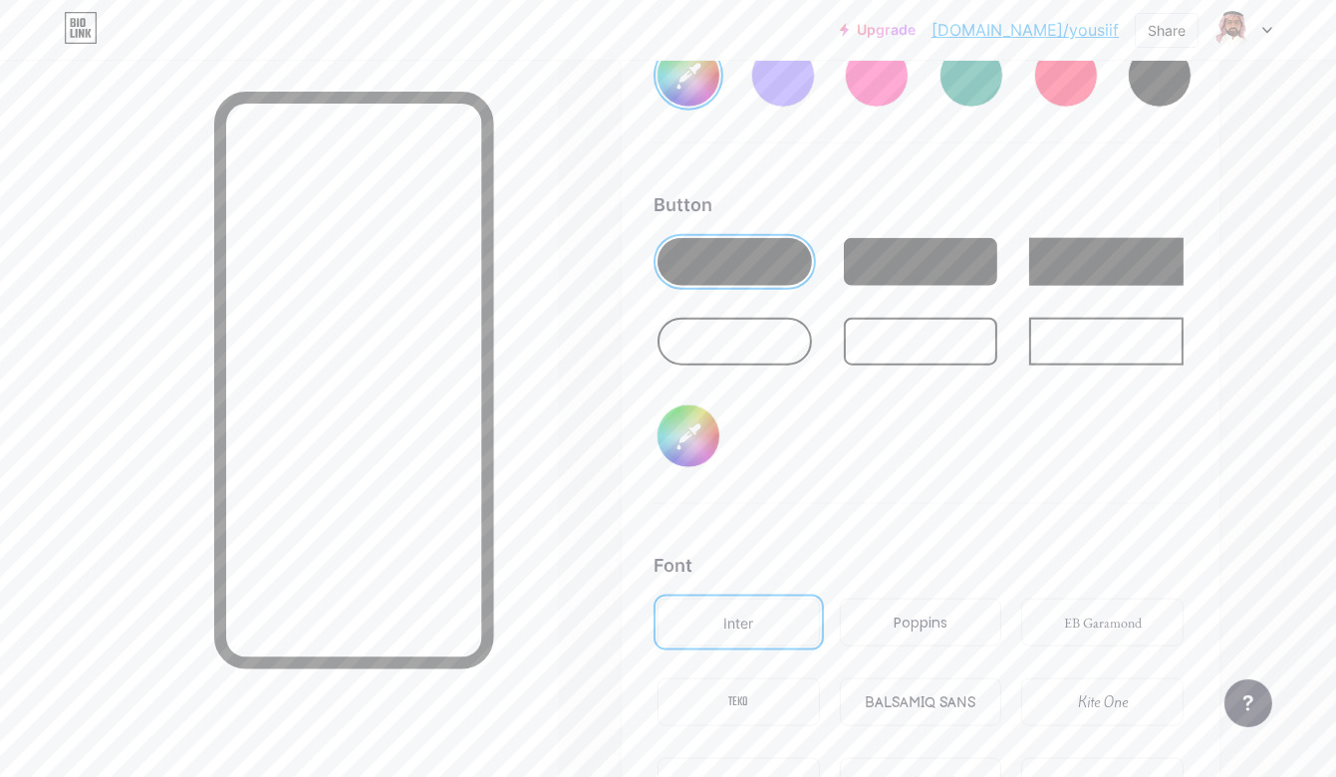
type input "#ffffff"
type input "#732b2b"
type input "#ffffff"
type input "#762e2e"
type input "#ffffff"
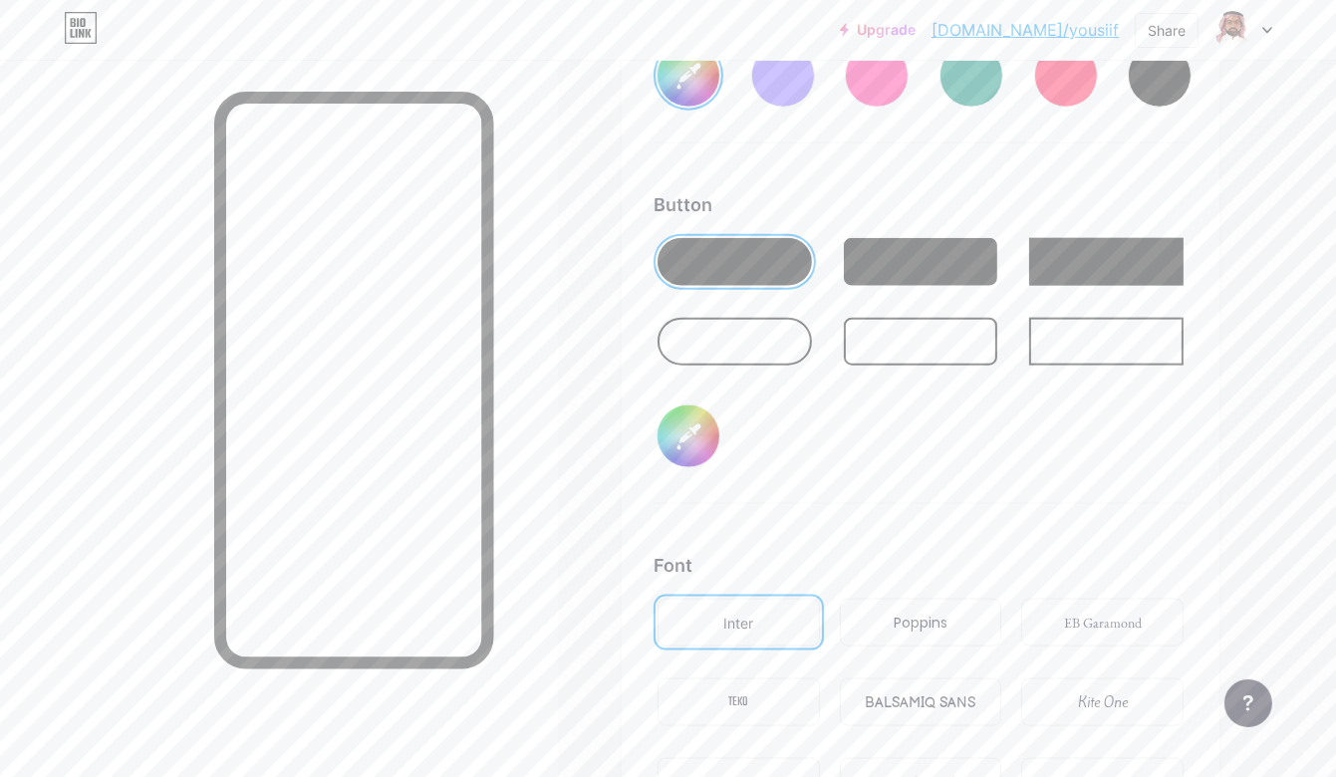
type input "#7a2e2e"
type input "#ffffff"
type input "#7e3030"
type input "#ffffff"
type input "#813232"
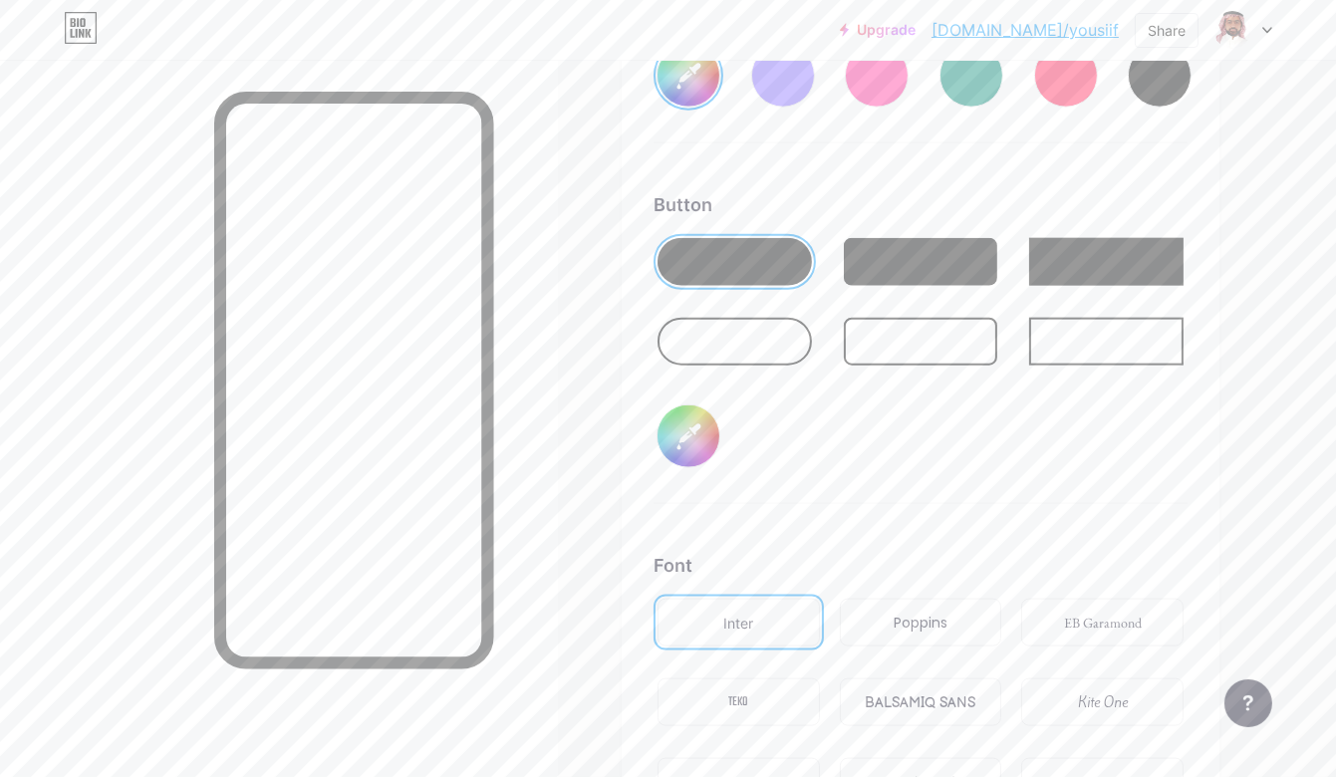
type input "#ffffff"
type input "#833434"
type input "#ffffff"
type input "#873636"
type input "#ffffff"
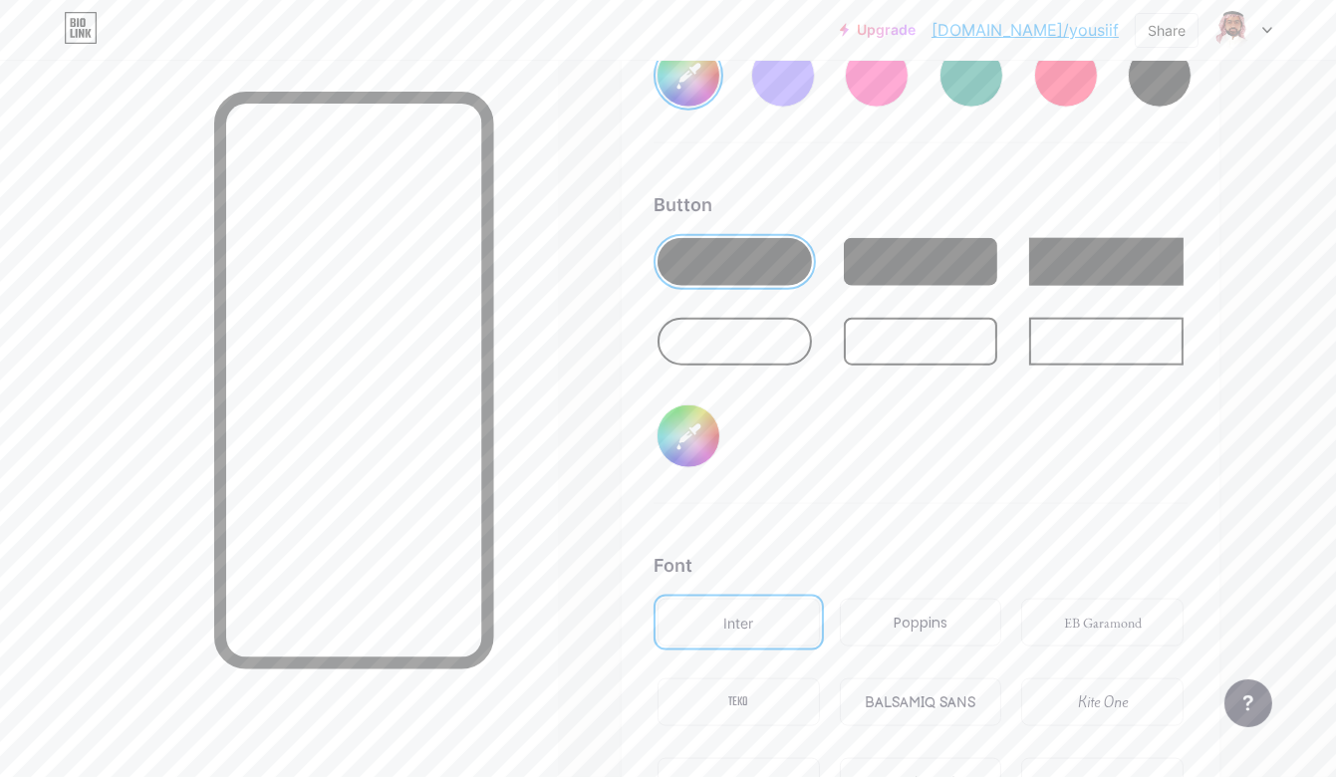
type input "#8b3737"
type input "#ffffff"
type input "#8e3939"
type input "#ffffff"
type input "#913b3b"
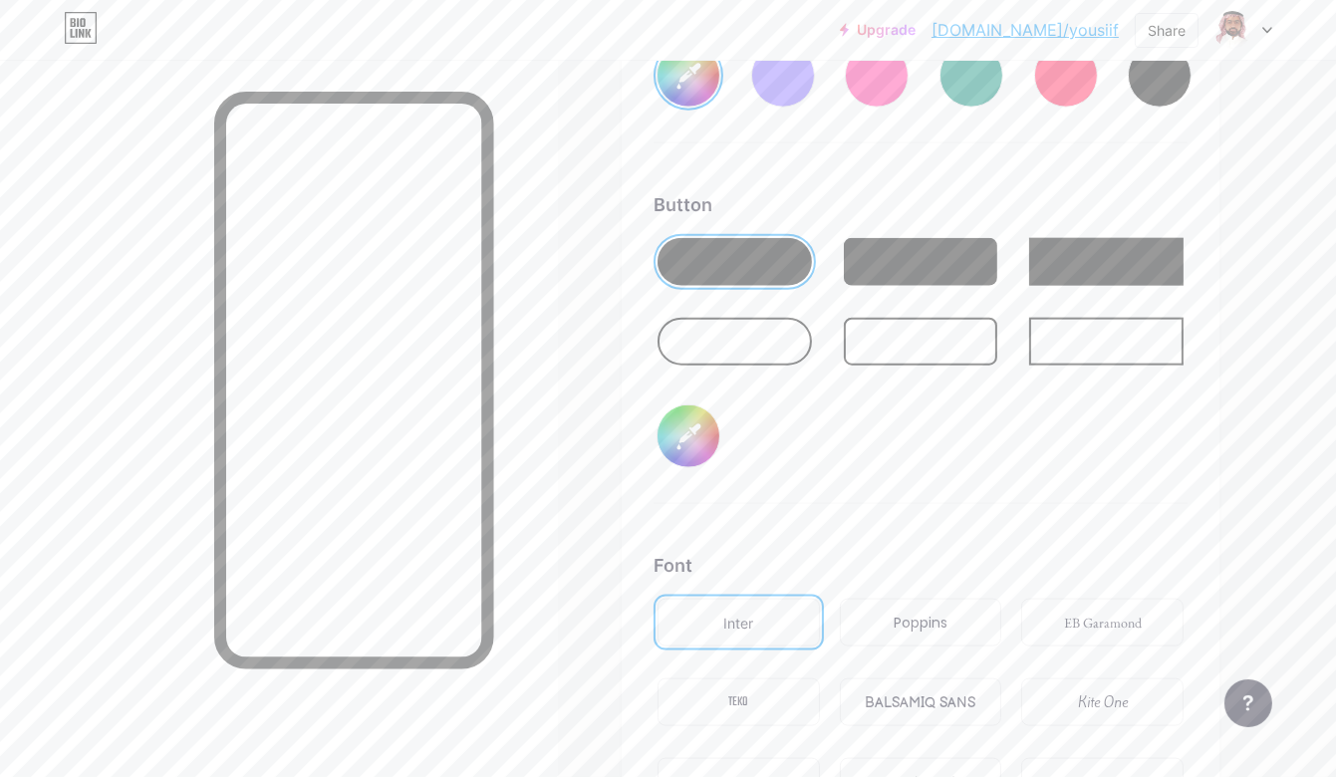
type input "#ffffff"
type input "#923a3a"
type input "#ffffff"
type input "#943d3d"
type input "#ffffff"
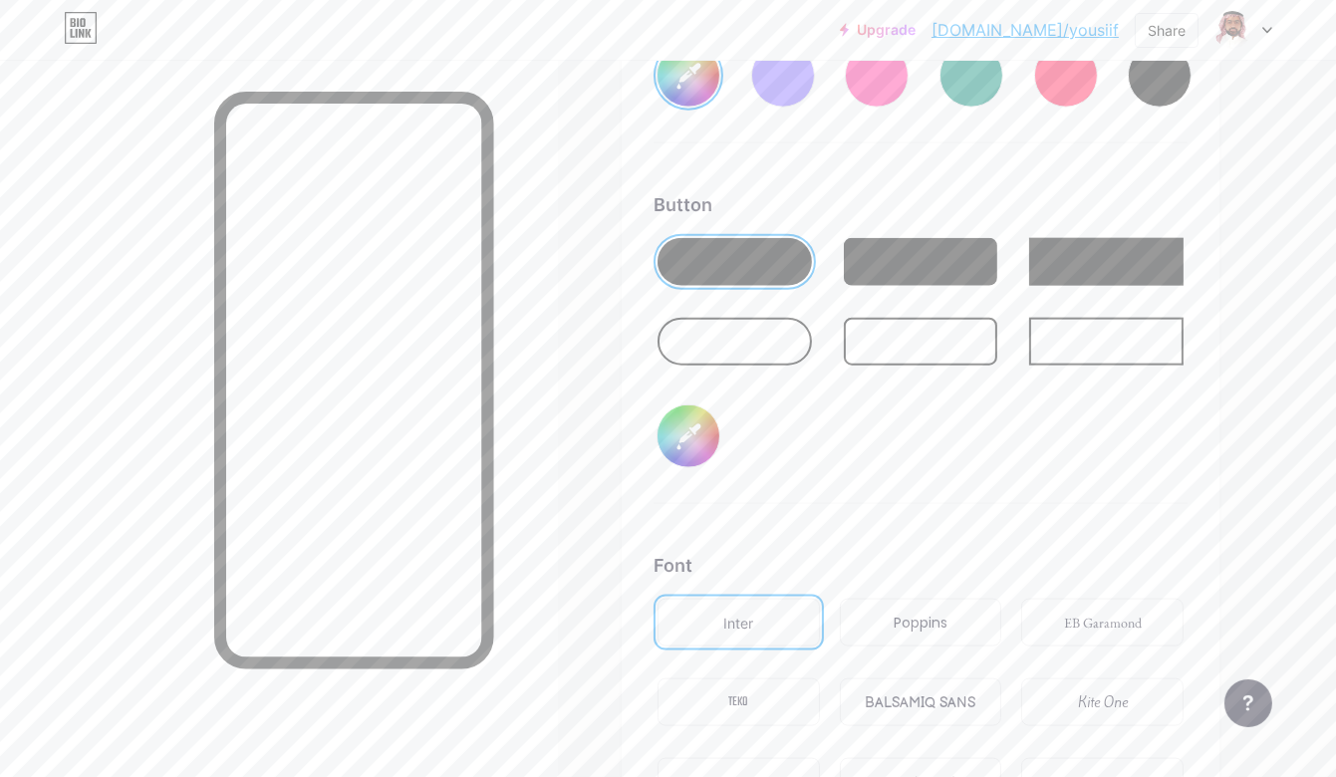
type input "#983e3e"
type input "#ffffff"
type input "#9c4040"
type input "#ffffff"
type input "#9f4141"
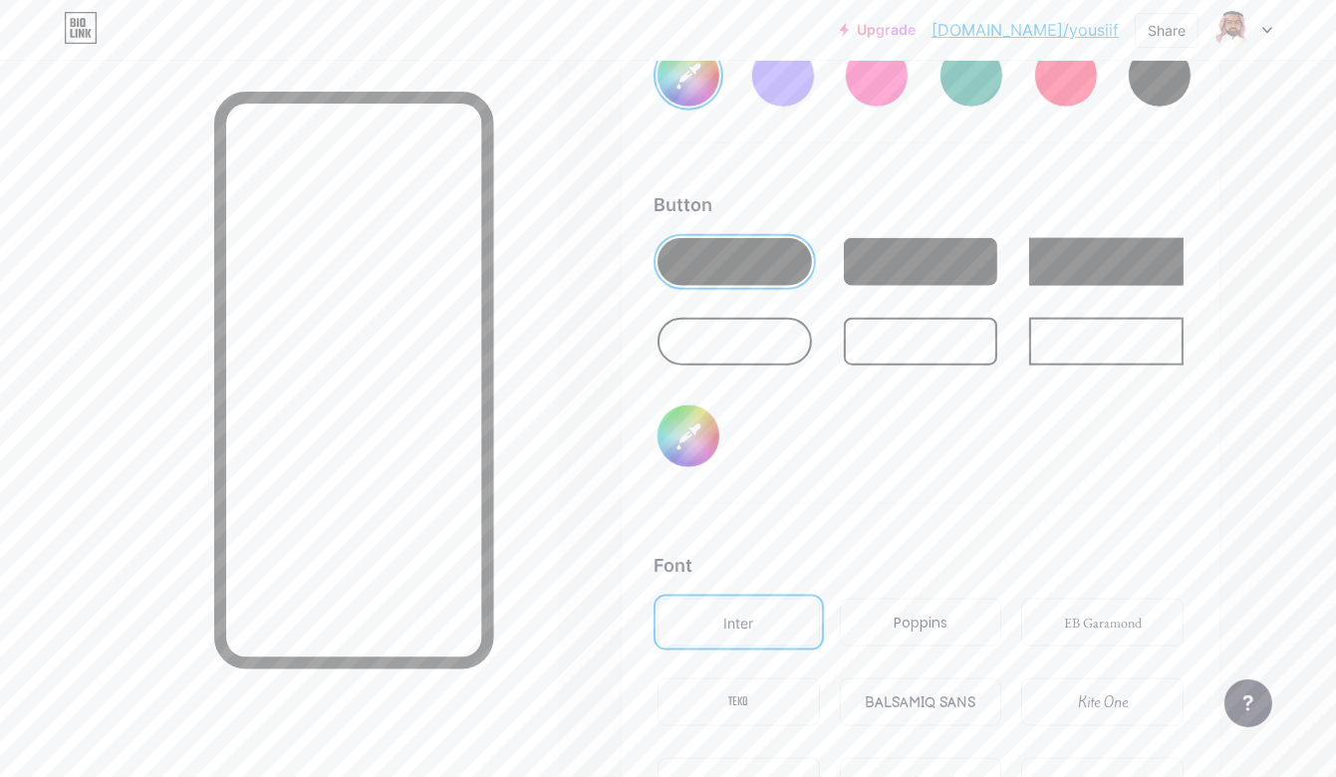
type input "#ffffff"
type input "#a34343"
type input "#ffffff"
type input "#a24444"
type input "#ffffff"
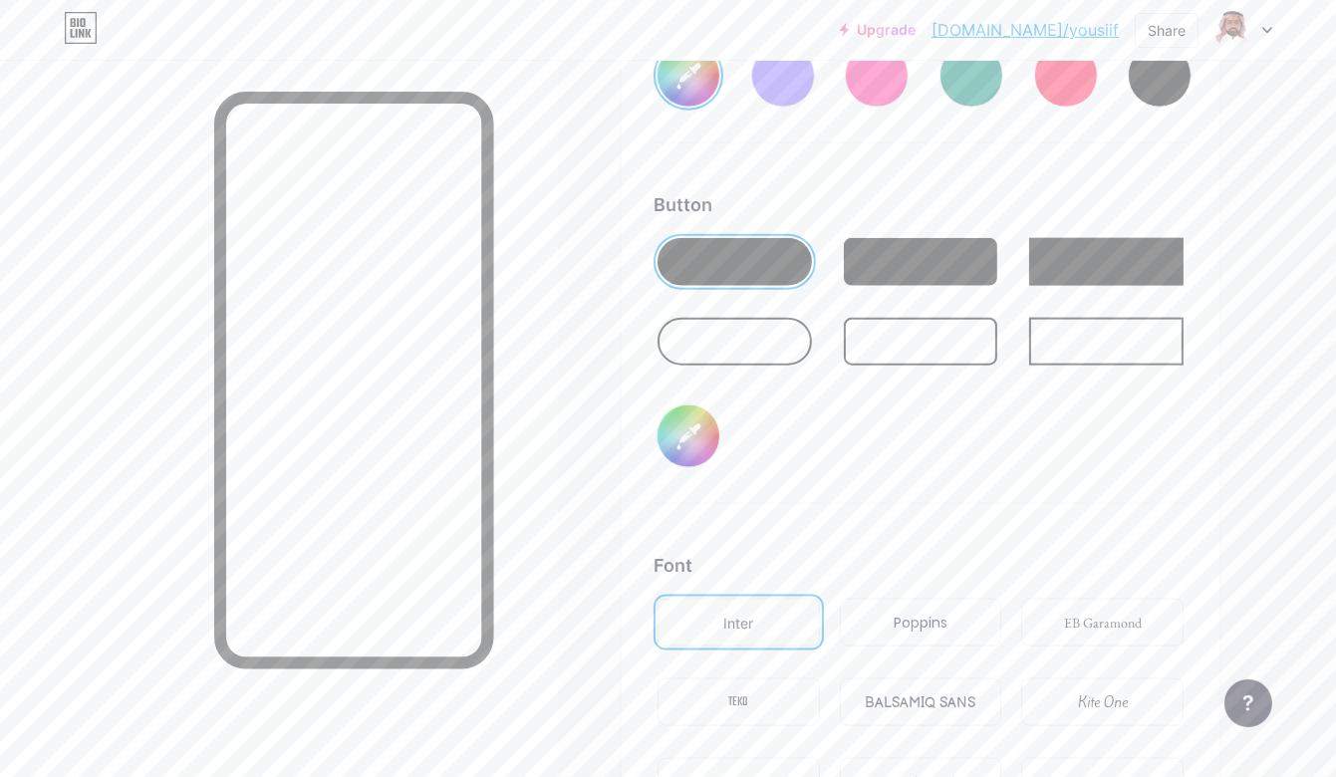
type input "#a54545"
type input "#ffffff"
type input "#a74444"
type input "#ffffff"
type input "#a54545"
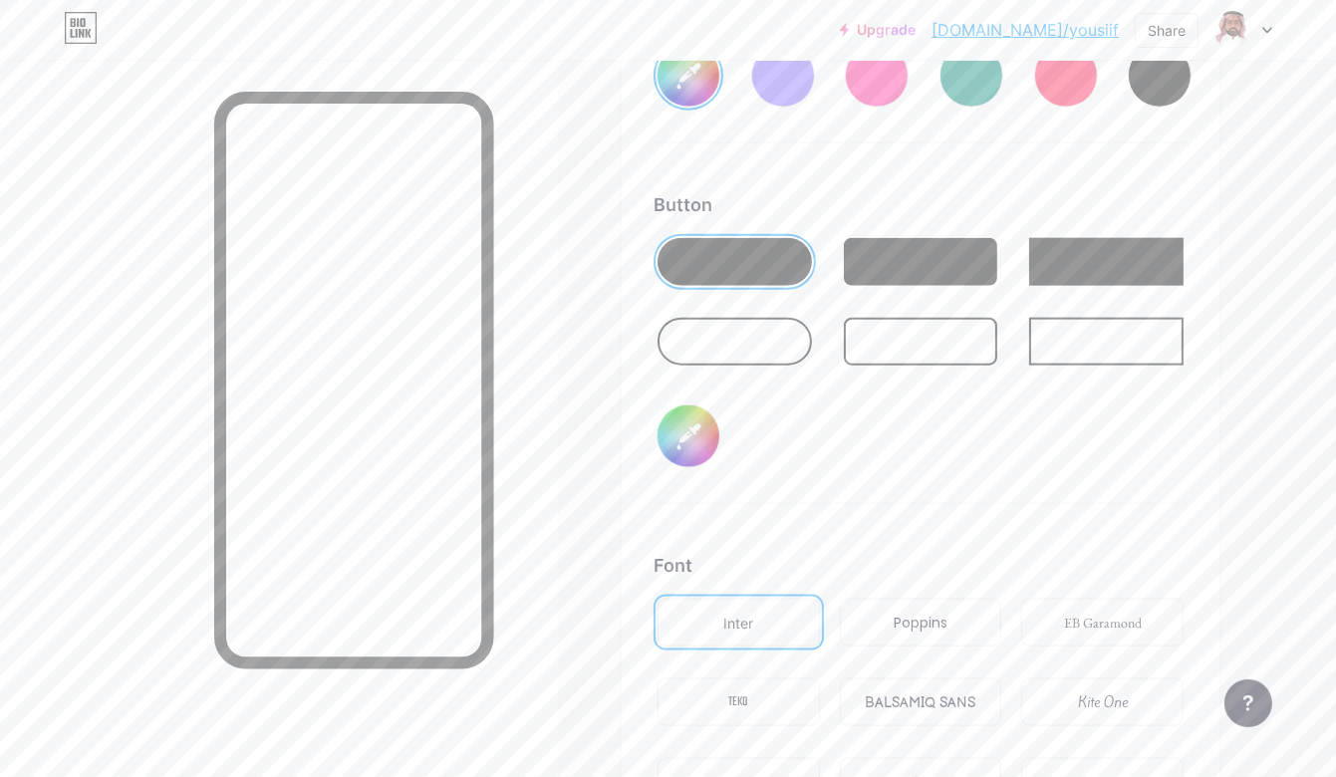
type input "#ffffff"
type input "#a94747"
type input "#ffffff"
type input "#ab4949"
type input "#ffffff"
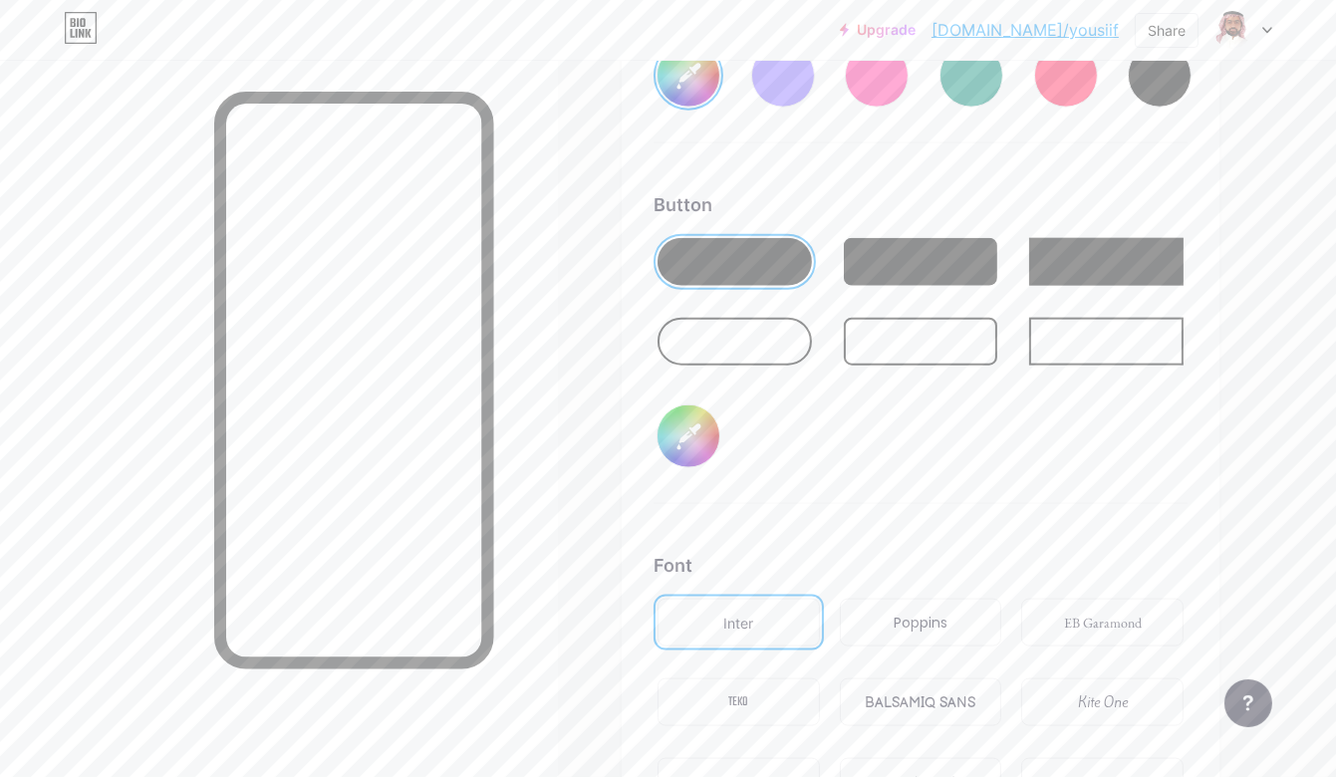
type input "#af4b4b"
type input "#ffffff"
type input "#ae4c4c"
type input "#ffffff"
type input "#a44c4c"
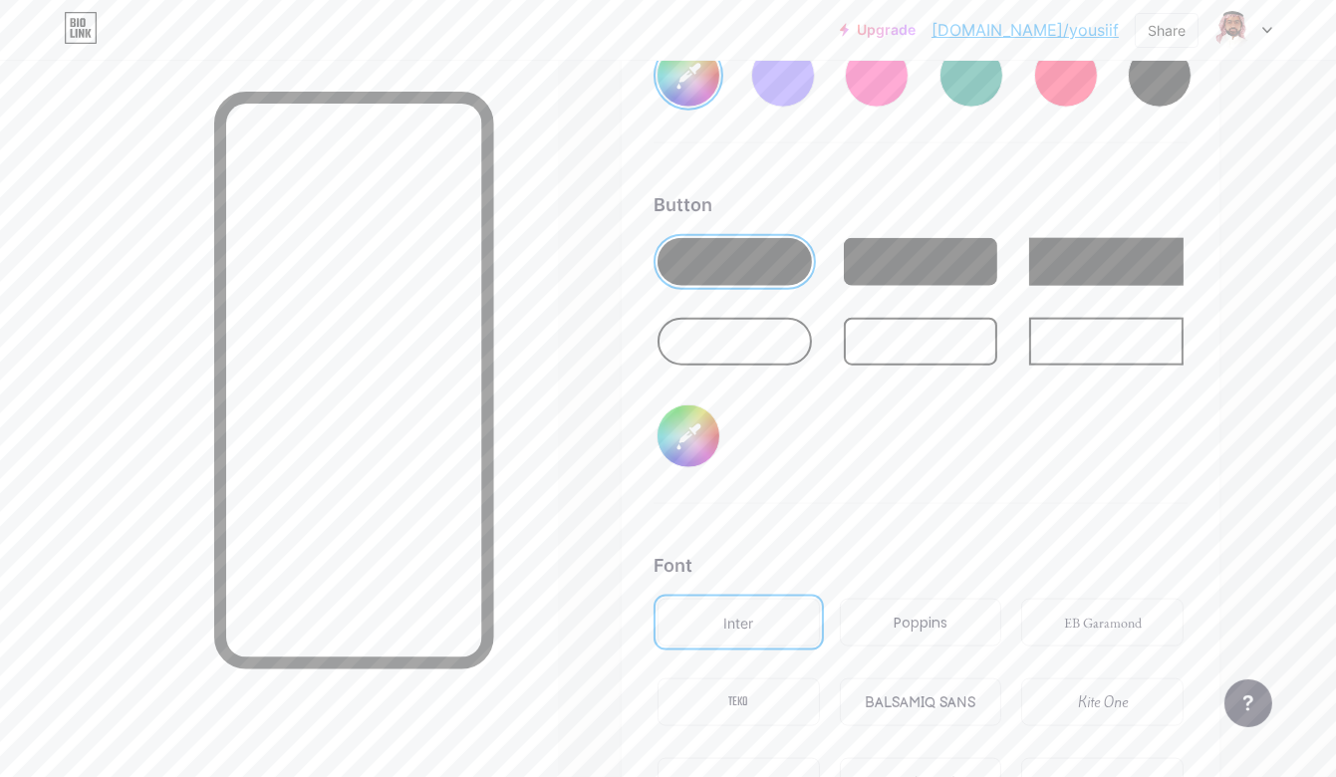
type input "#ffffff"
type input "#a24e4e"
type input "#ffffff"
type input "#9d4d4d"
type input "#ffffff"
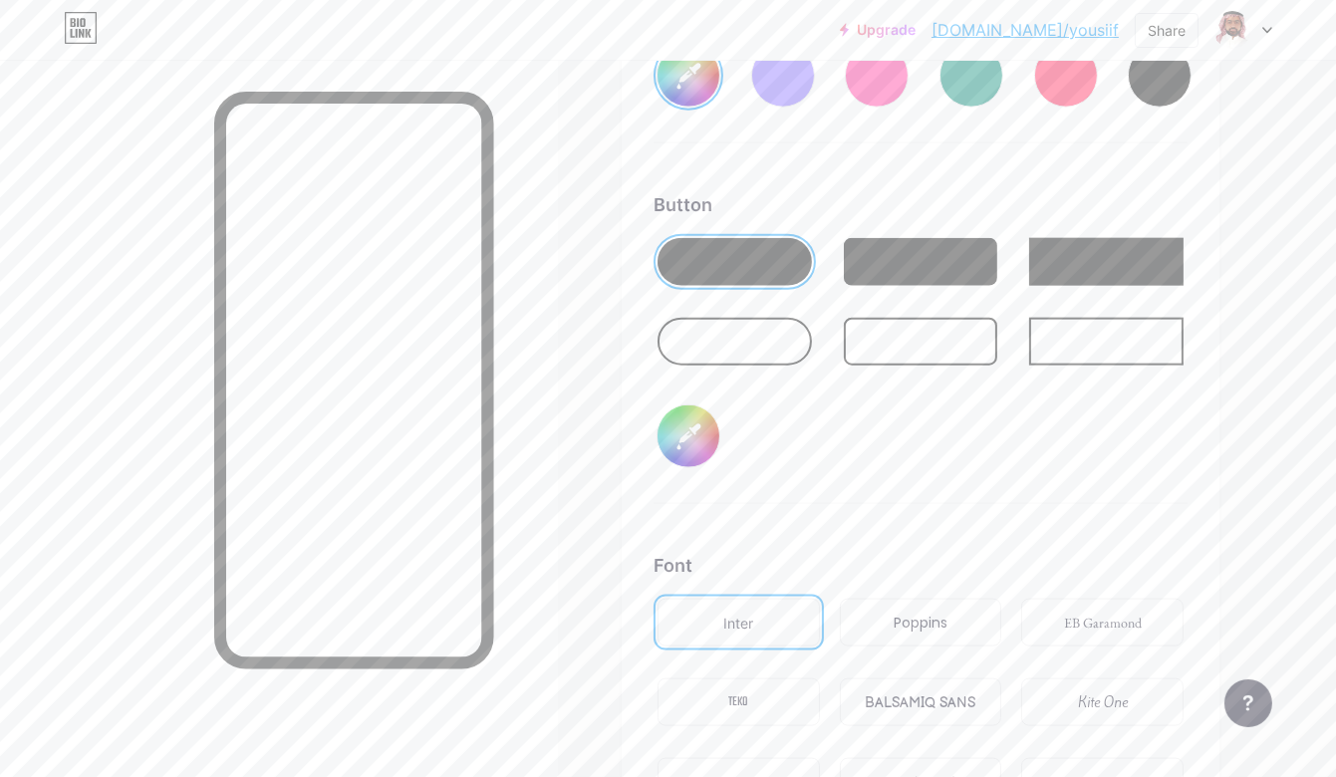
type input "#9c4f4f"
type input "#ffffff"
type input "#9b5050"
type input "#ffffff"
type input "#9a5151"
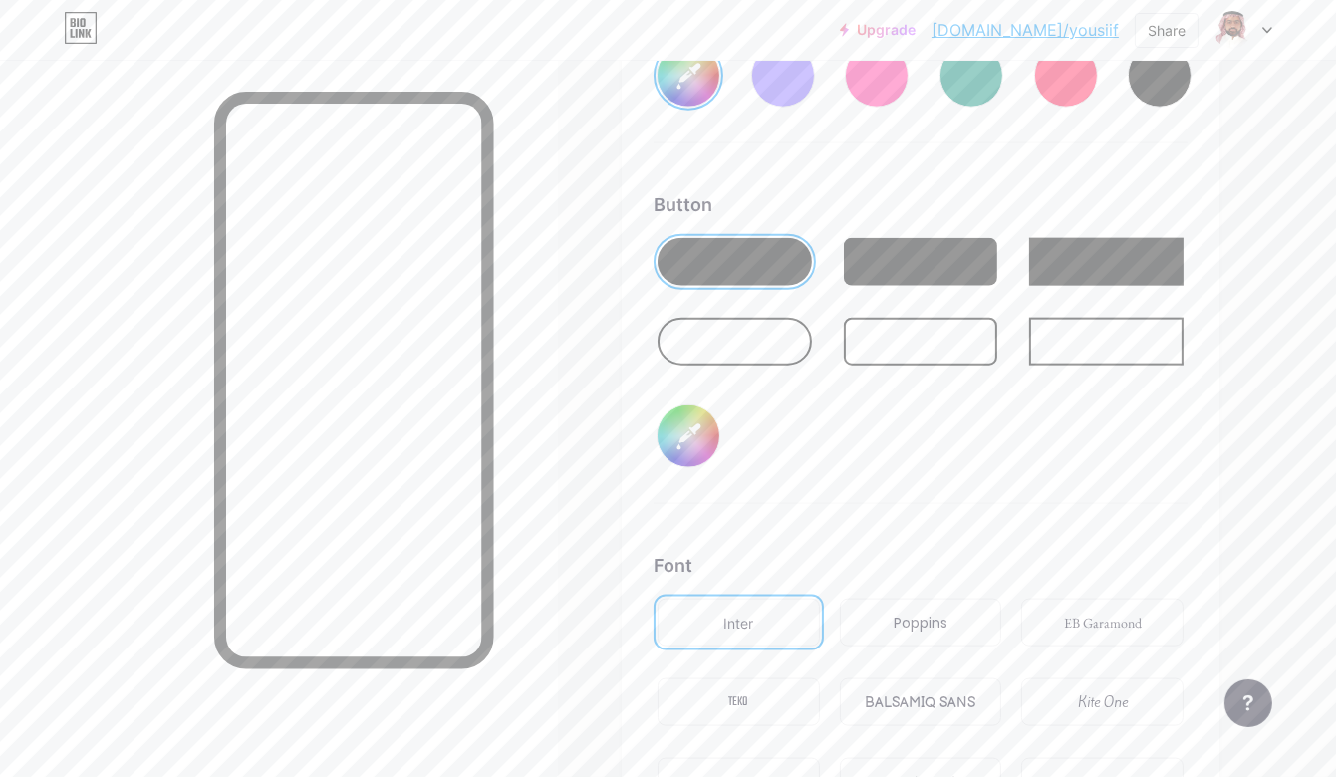
type input "#ffffff"
type input "#9c5454"
type input "#ffffff"
type input "#985252"
type input "#ffffff"
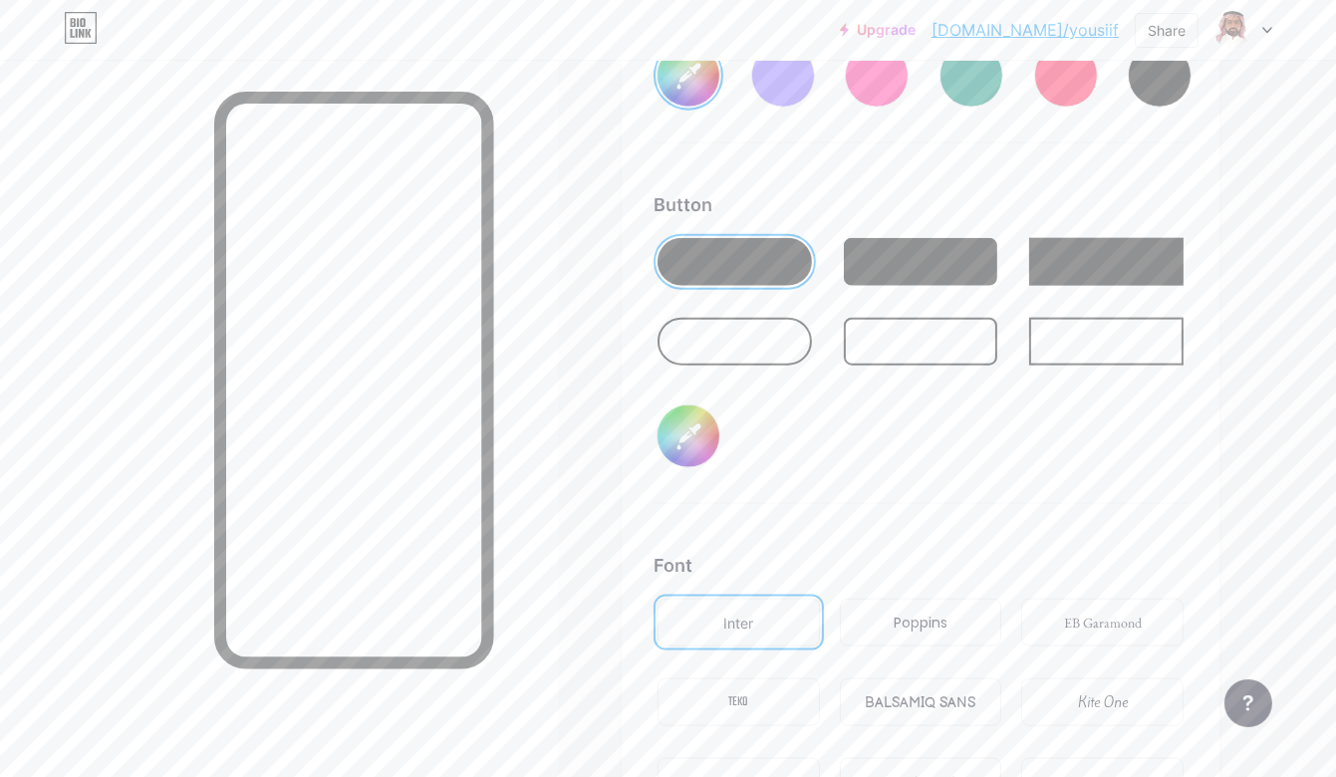
type input "#975353"
type input "#ffffff"
type input "#995656"
type input "#ffffff"
type input "#985757"
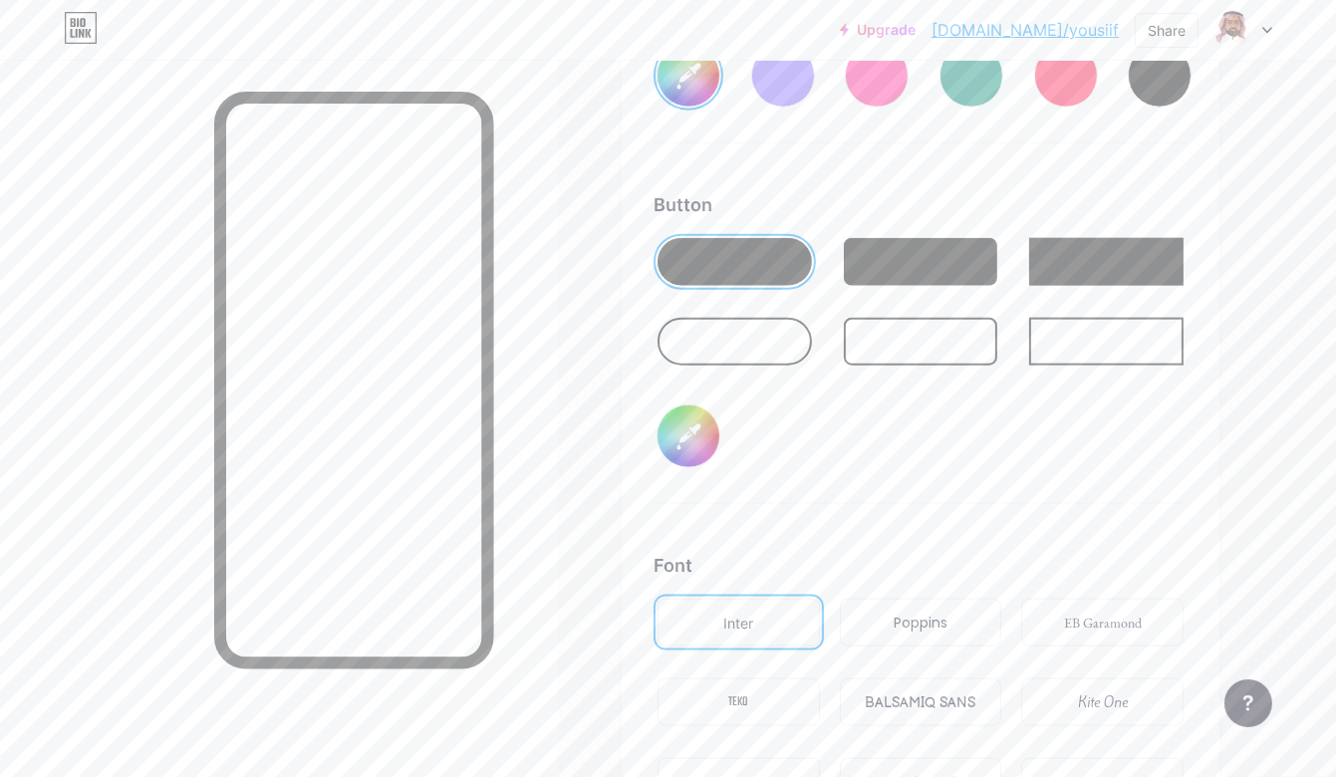
type input "#ffffff"
type input "#965454"
type input "#ffffff"
type input "#955656"
type input "#ffffff"
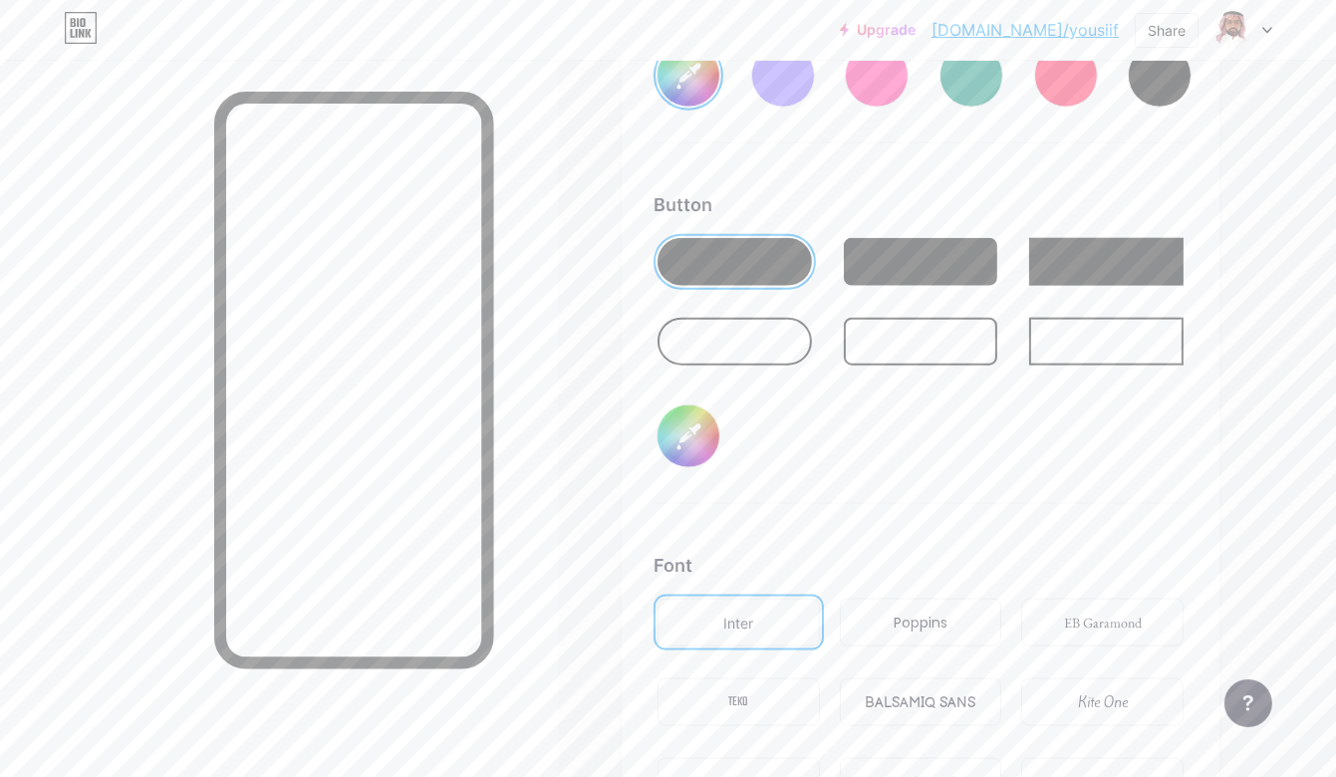
type input "#975959"
type input "#ffffff"
type input "#965a5a"
type input "#ffffff"
type input "#975e5e"
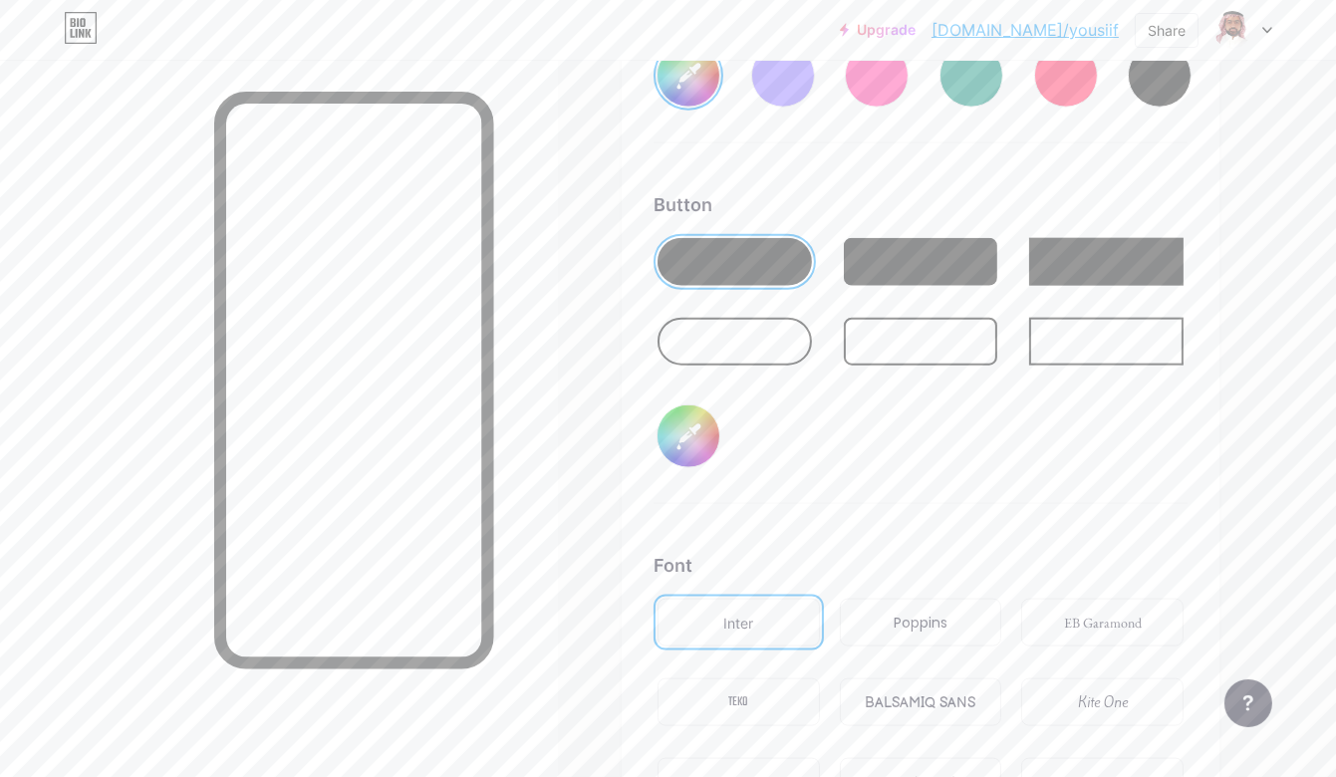
type input "#ffffff"
type input "#955f5f"
type input "#ffffff"
type input "#915f5f"
click at [893, 628] on div "Poppins" at bounding box center [921, 623] width 162 height 48
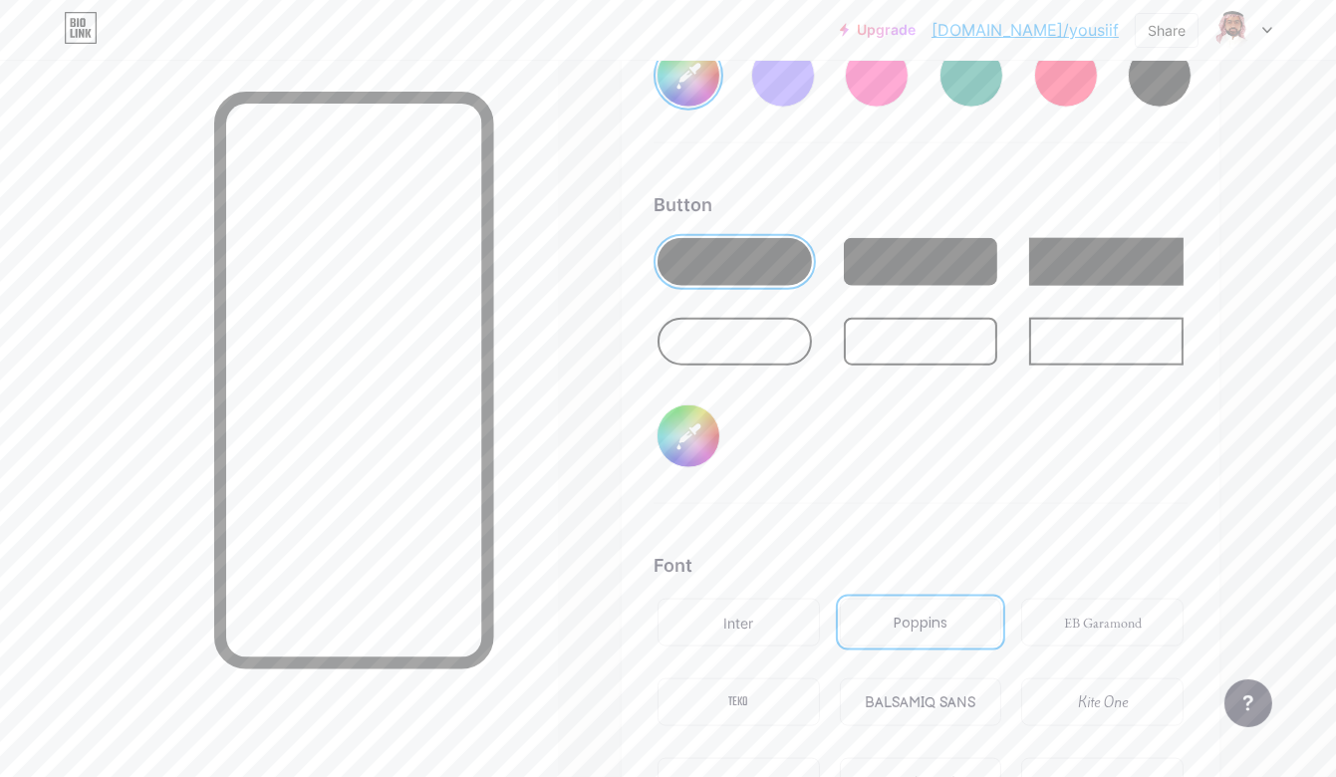
click at [816, 461] on div "Button #272626" at bounding box center [920, 347] width 534 height 313
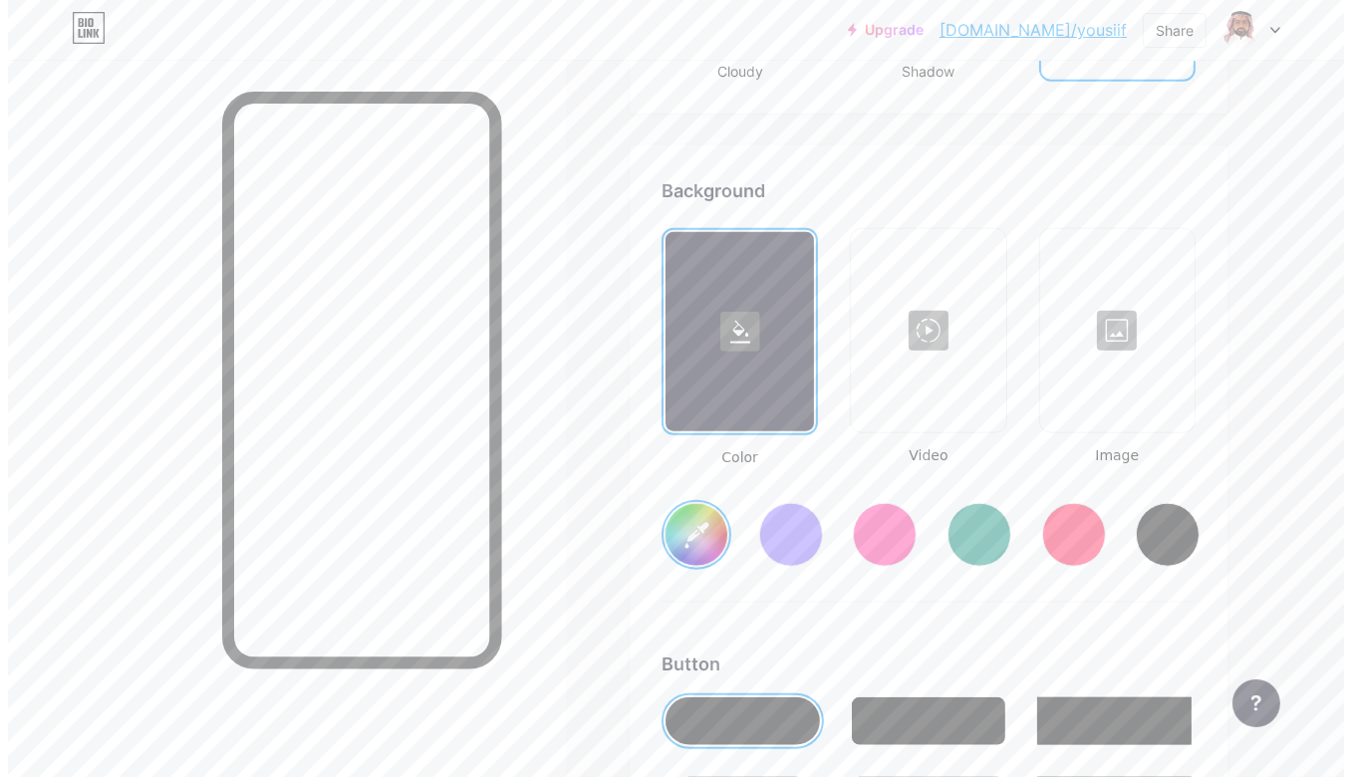
scroll to position [2441, 0]
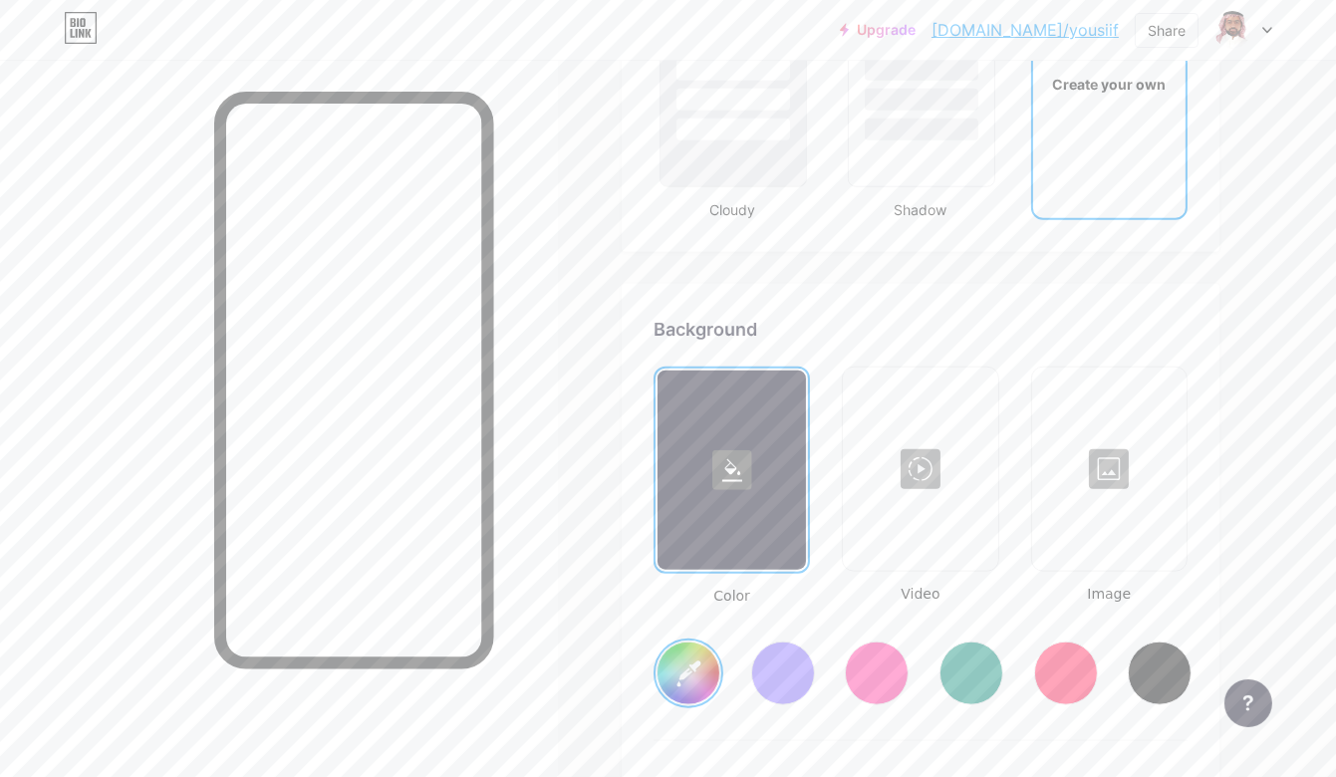
click at [895, 475] on div at bounding box center [920, 469] width 150 height 199
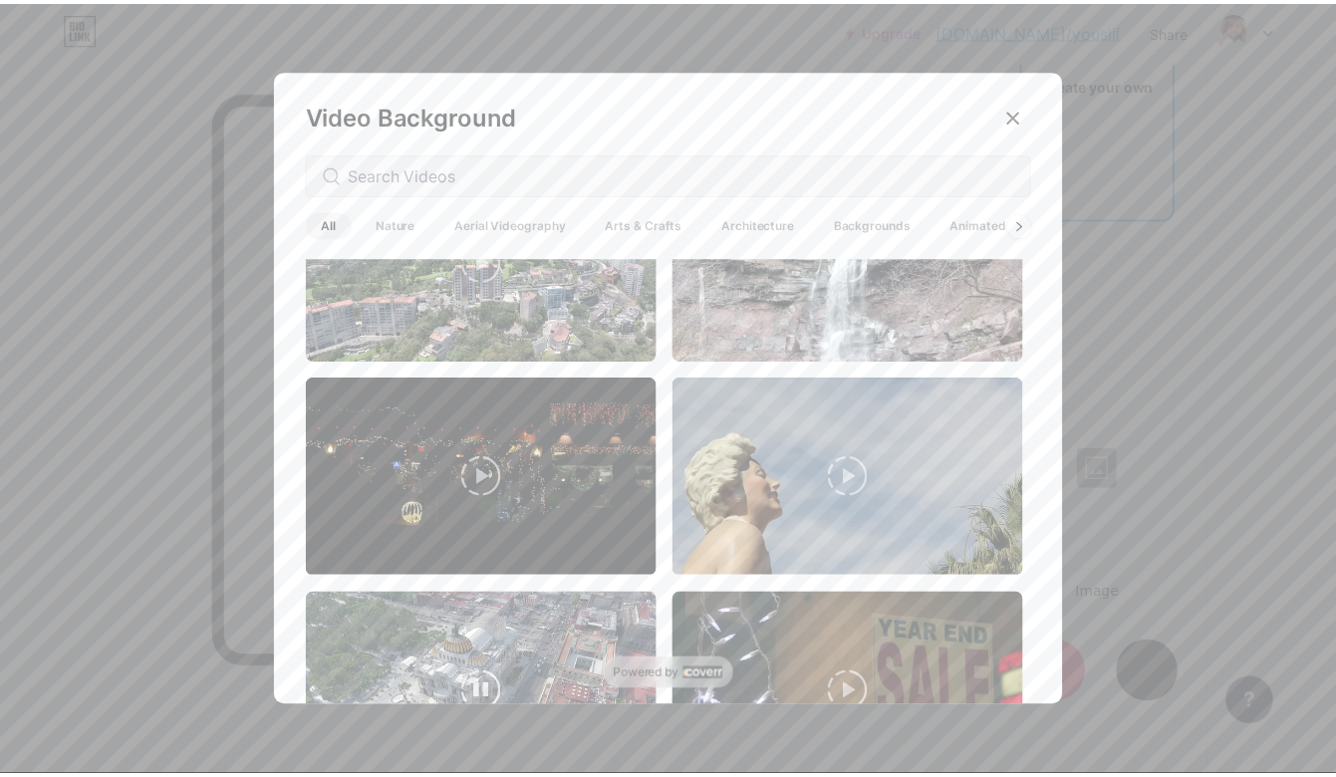
scroll to position [0, 0]
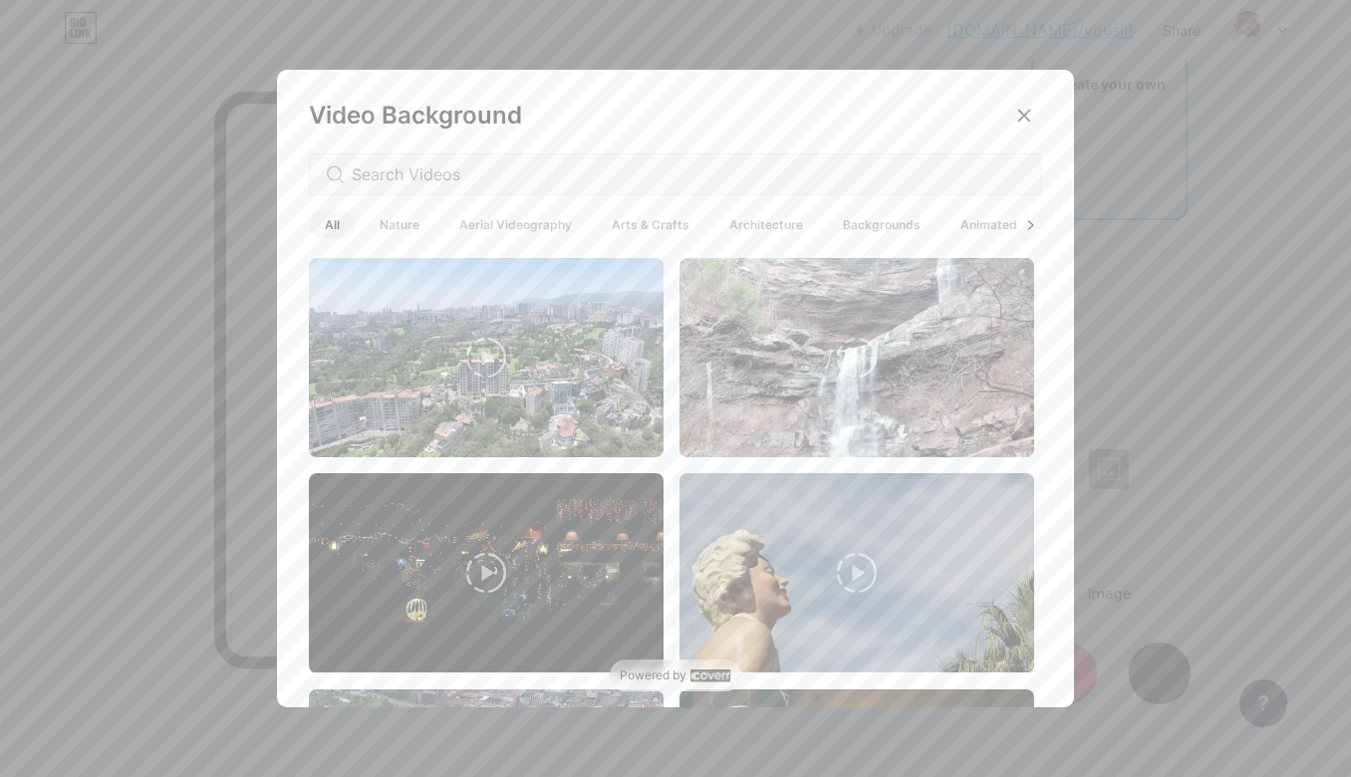
click at [631, 228] on span "Arts & Crafts" at bounding box center [651, 224] width 110 height 27
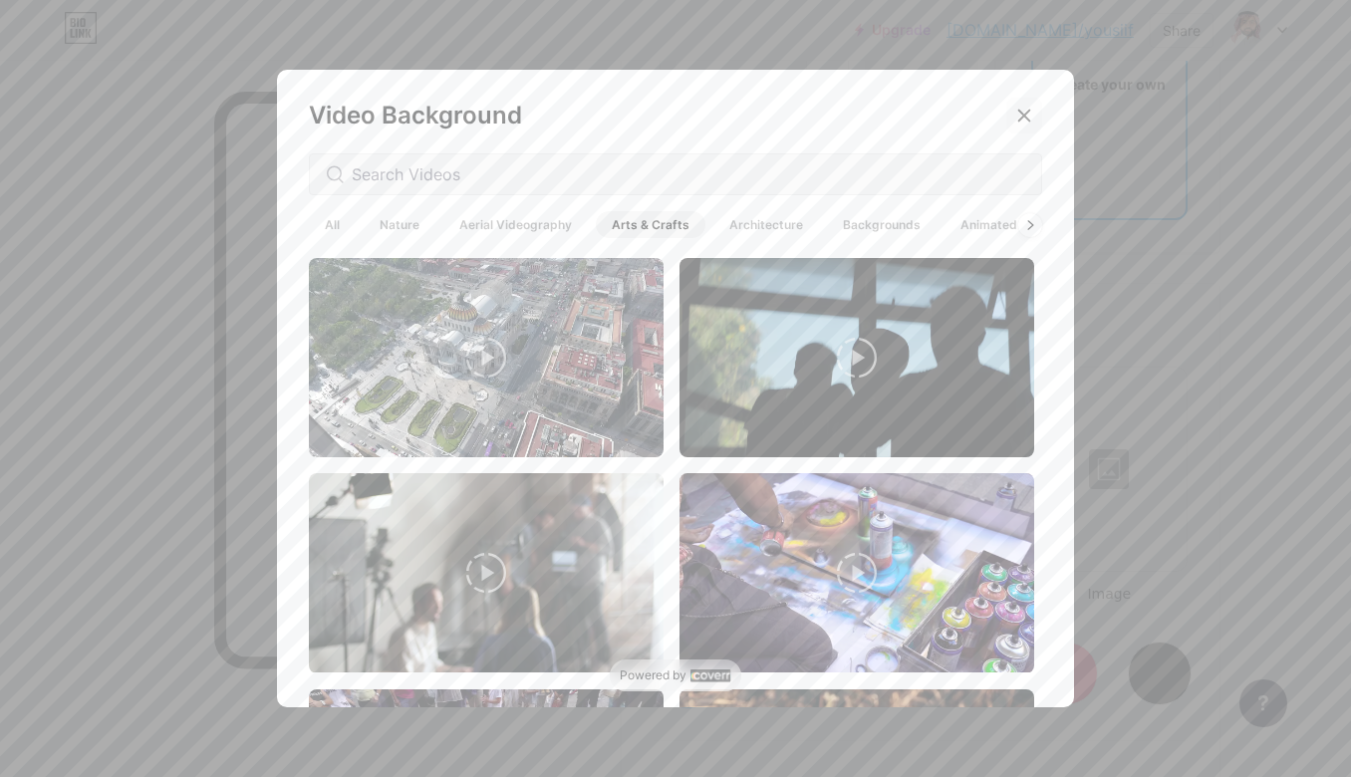
click at [1019, 112] on icon at bounding box center [1024, 116] width 11 height 11
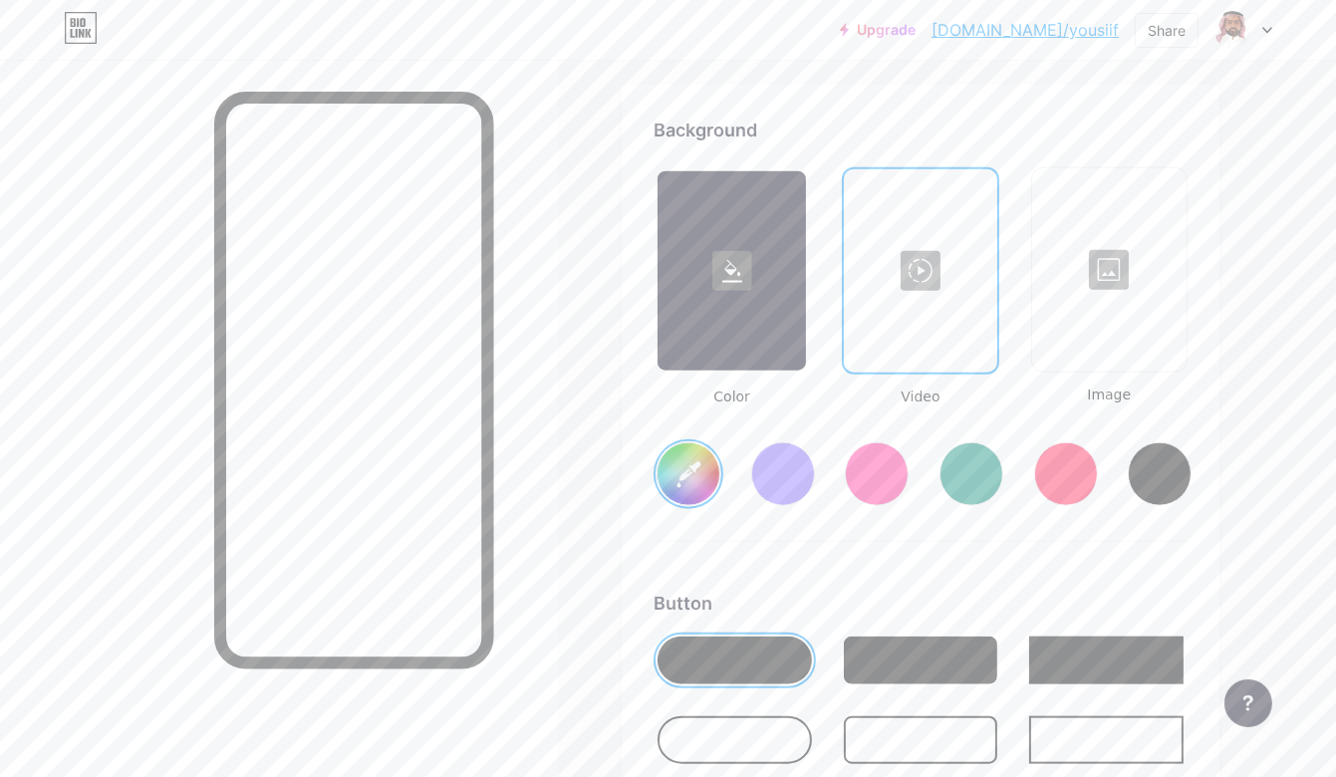
scroll to position [2441, 0]
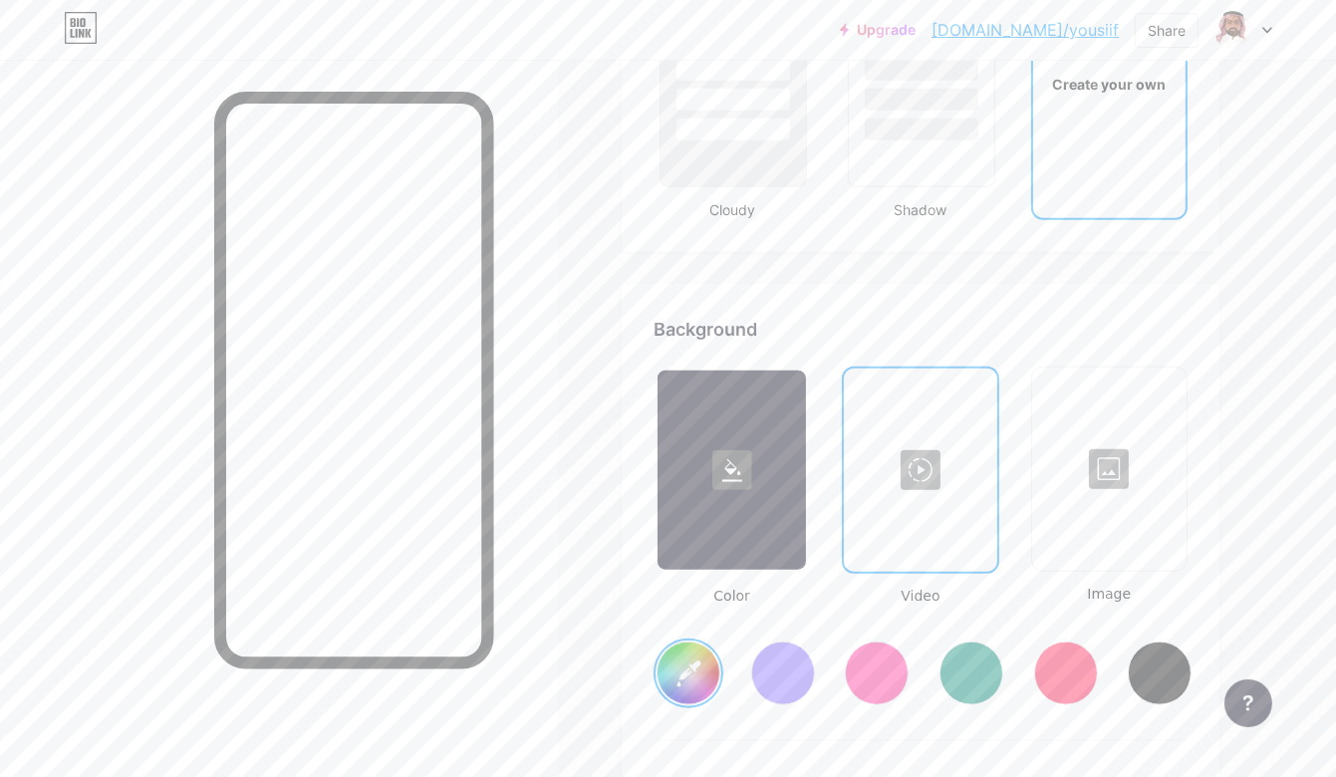
click at [1093, 445] on div at bounding box center [1109, 469] width 150 height 199
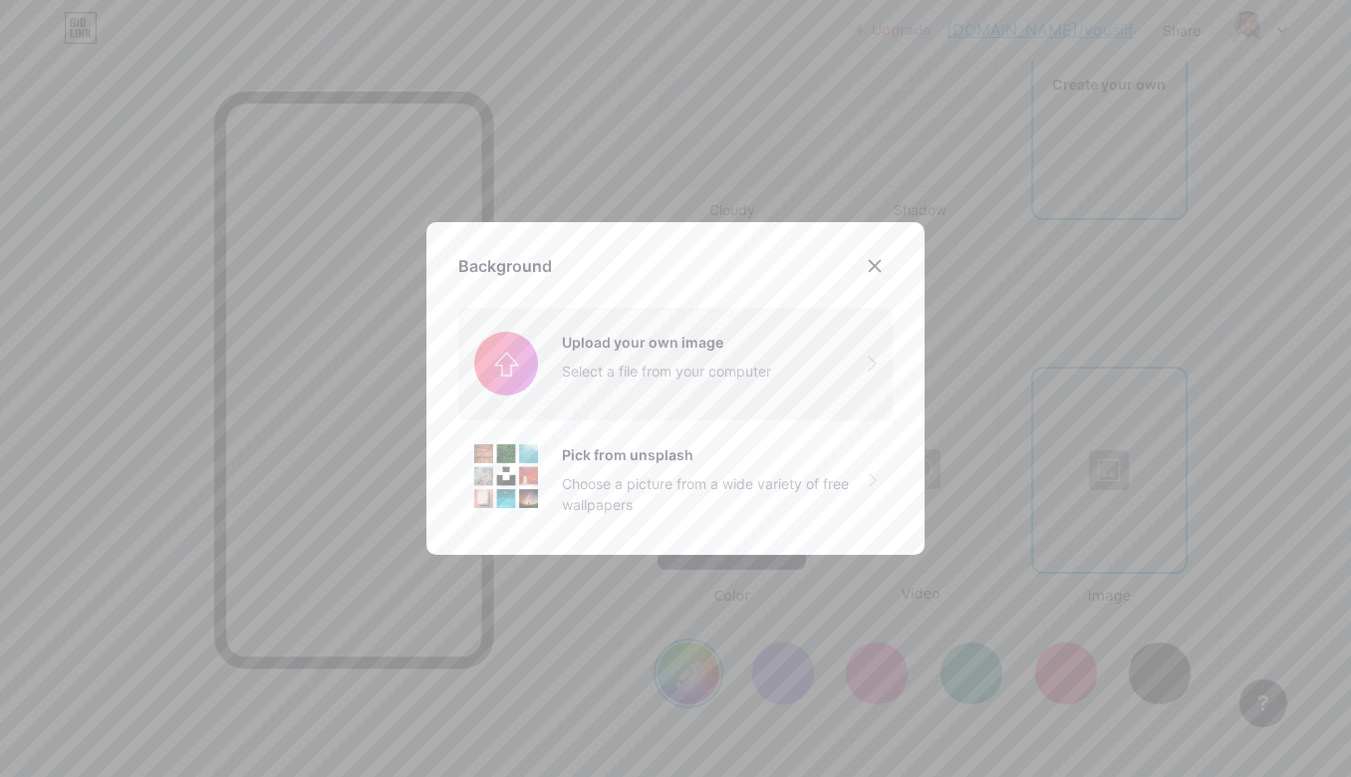
click at [662, 373] on input "file" at bounding box center [675, 364] width 434 height 112
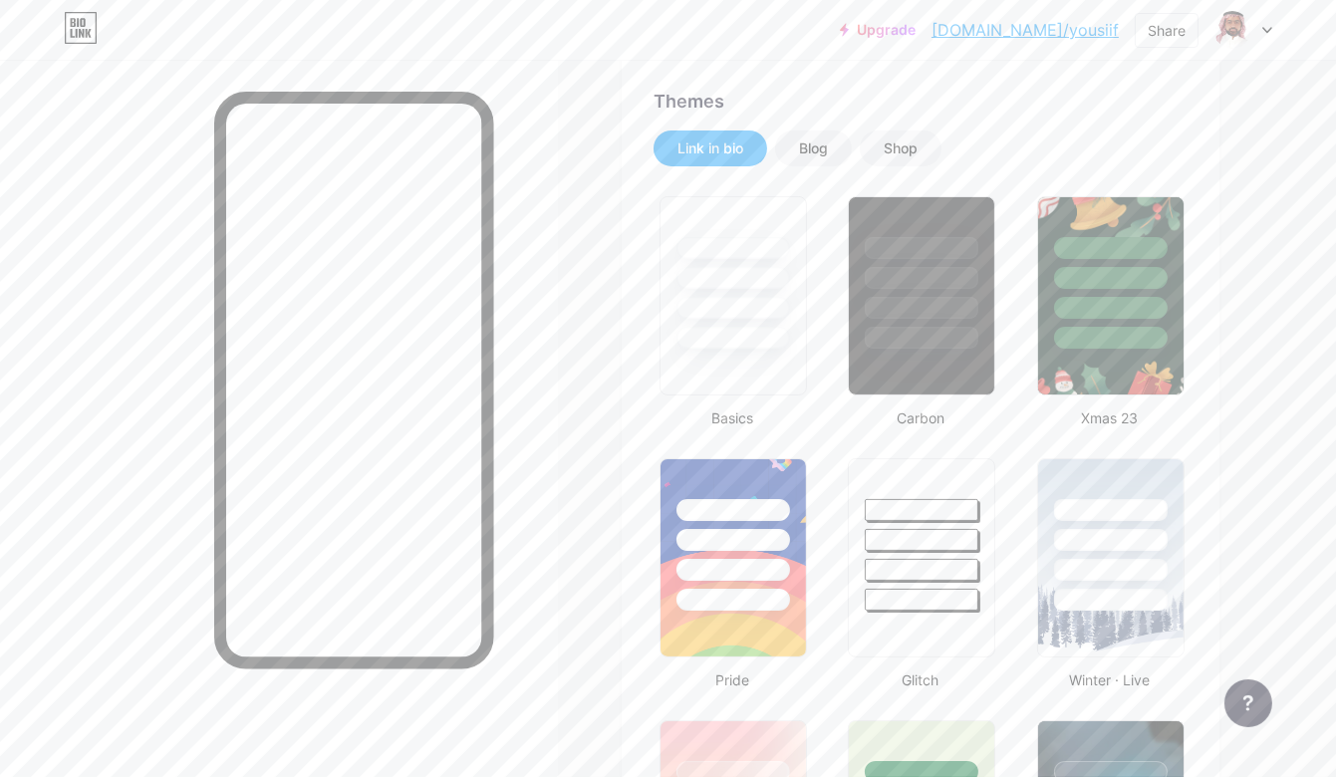
scroll to position [0, 0]
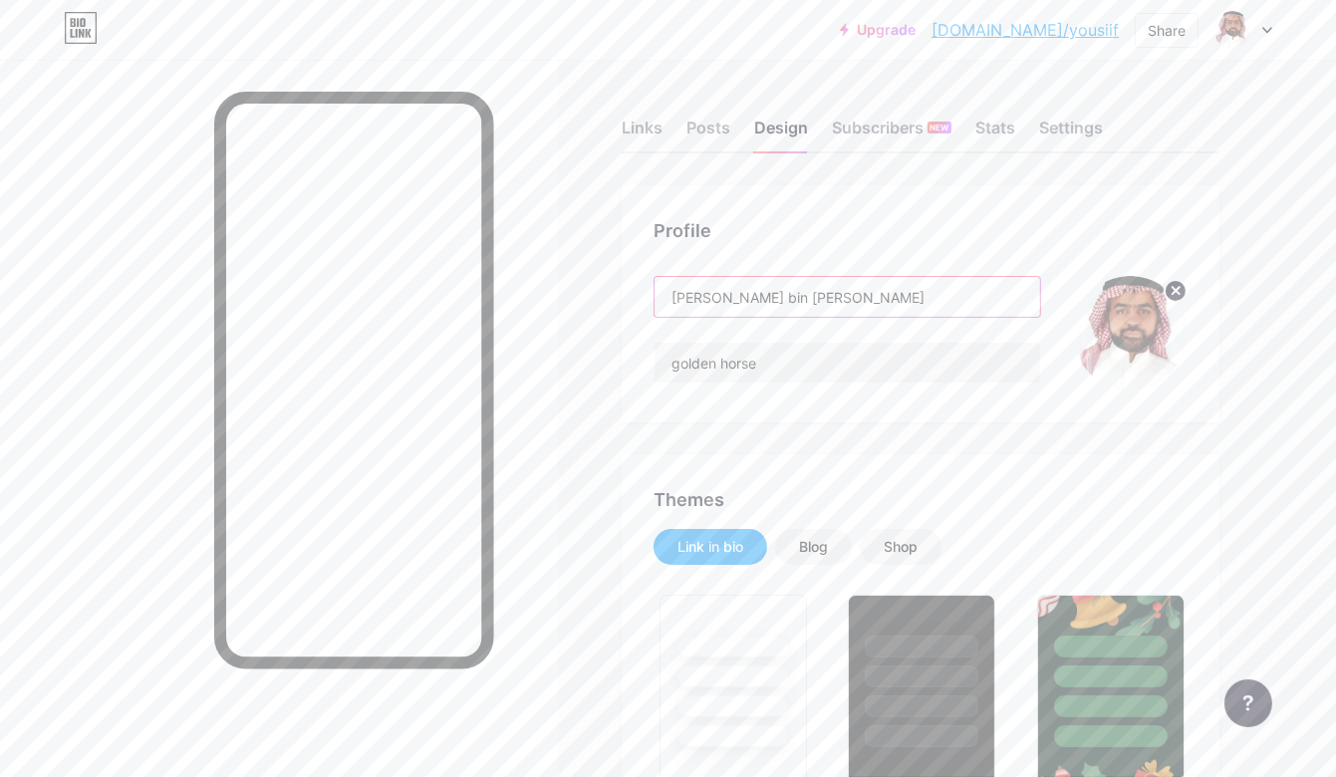
click at [721, 299] on input "[PERSON_NAME] bin [PERSON_NAME]" at bounding box center [847, 297] width 386 height 40
click at [725, 300] on input "[PERSON_NAME] bin [PERSON_NAME]" at bounding box center [847, 297] width 386 height 40
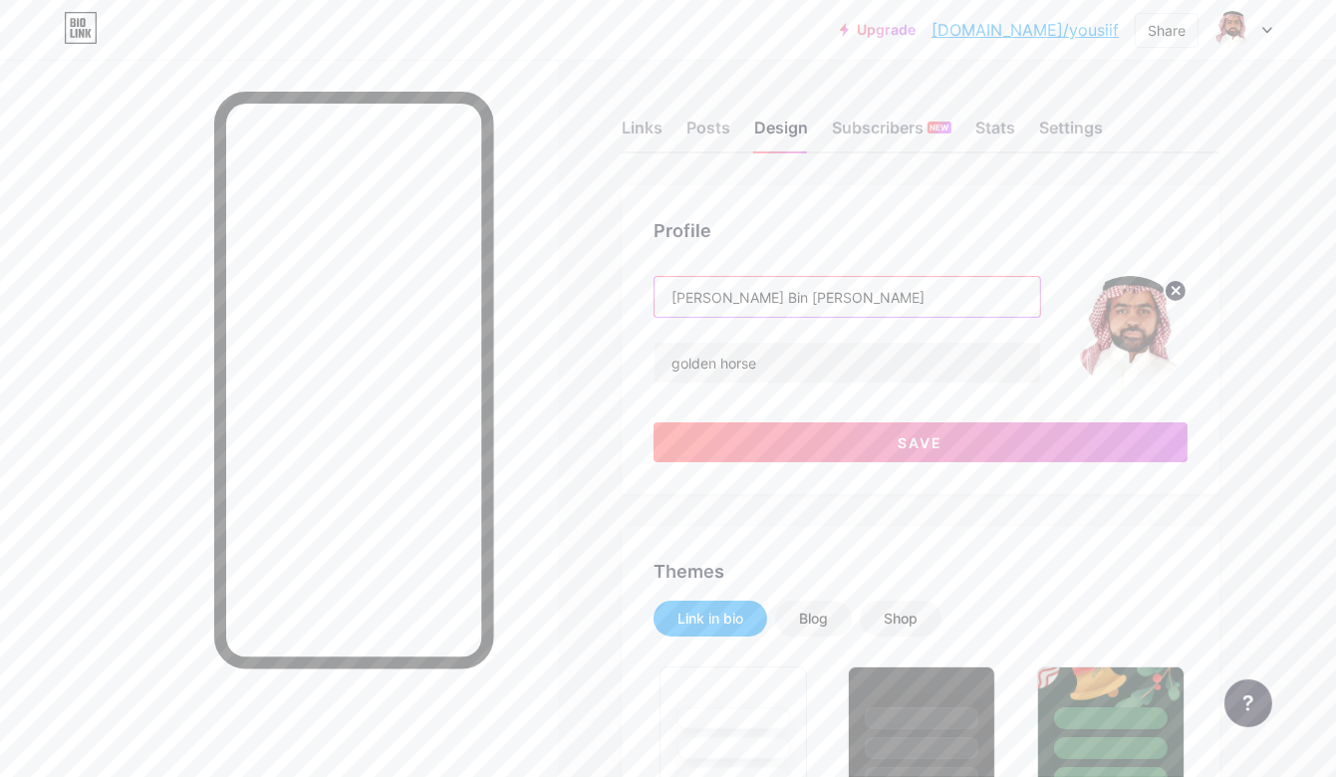
click at [678, 303] on input "[PERSON_NAME] Bin [PERSON_NAME]" at bounding box center [847, 297] width 386 height 40
click at [773, 297] on input "[PERSON_NAME] Bin [PERSON_NAME]" at bounding box center [847, 297] width 386 height 40
click at [803, 299] on input "[PERSON_NAME] Bin [PERSON_NAME]" at bounding box center [847, 297] width 386 height 40
click at [796, 361] on input "golden horse" at bounding box center [847, 363] width 386 height 40
click at [802, 432] on button "Save" at bounding box center [920, 442] width 534 height 40
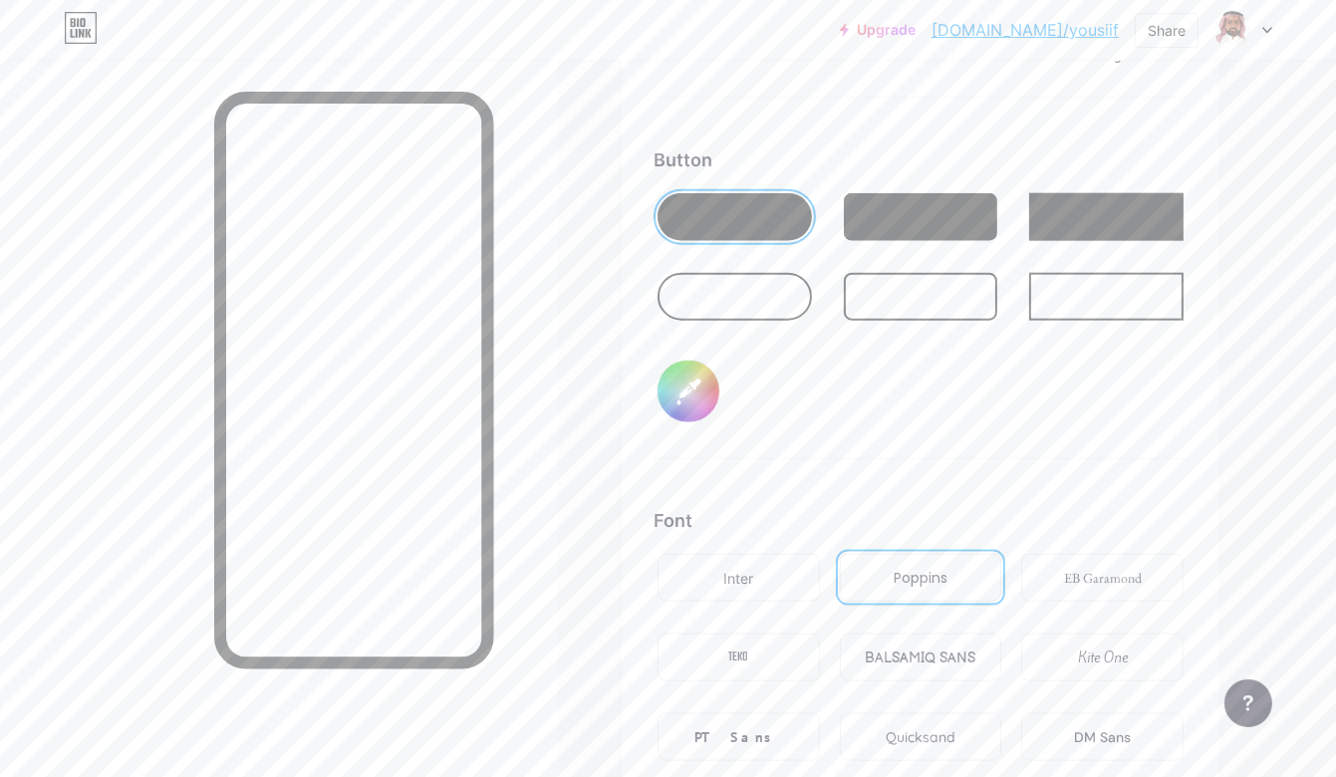
scroll to position [2988, 0]
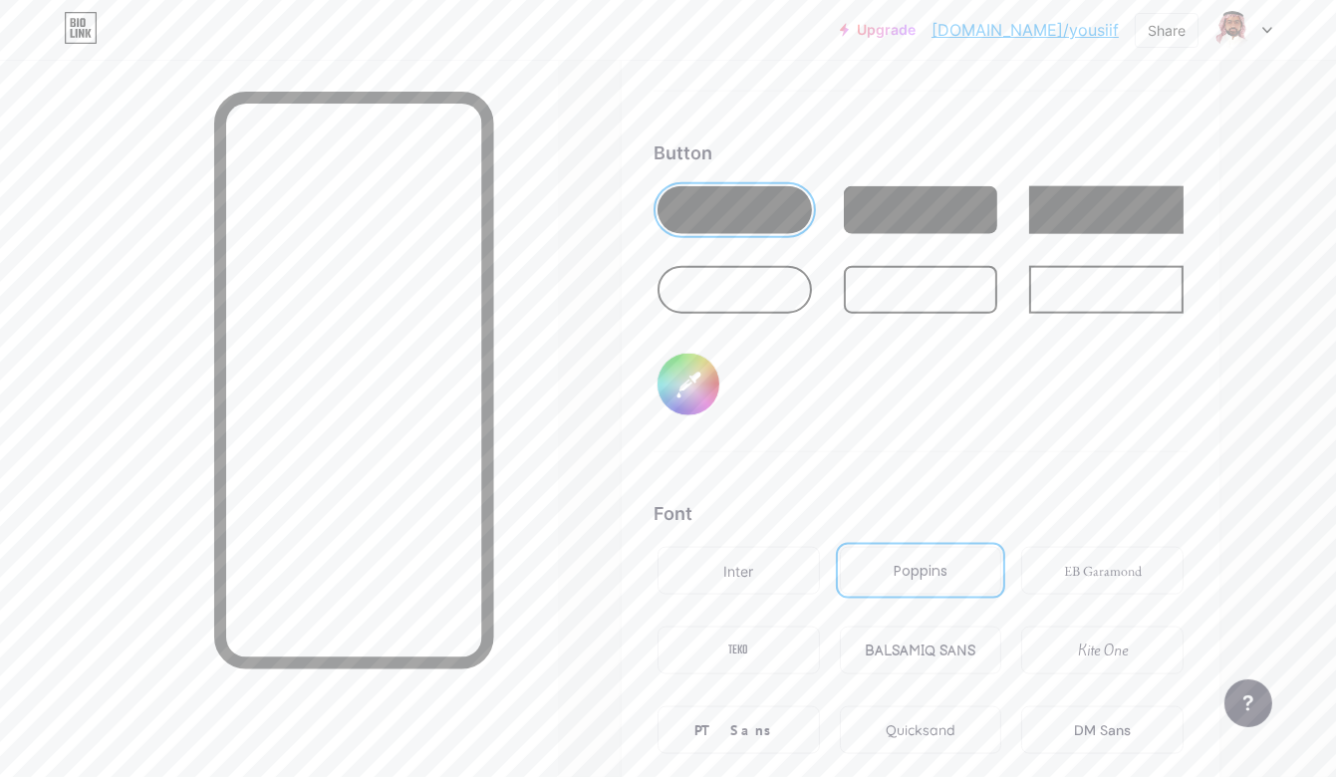
click at [687, 369] on input "#272626" at bounding box center [688, 385] width 62 height 62
click at [1105, 465] on div "Background Color Video Image Button #f5f0f0 Font Inter Poppins EB Garamond TEKO…" at bounding box center [920, 307] width 534 height 1078
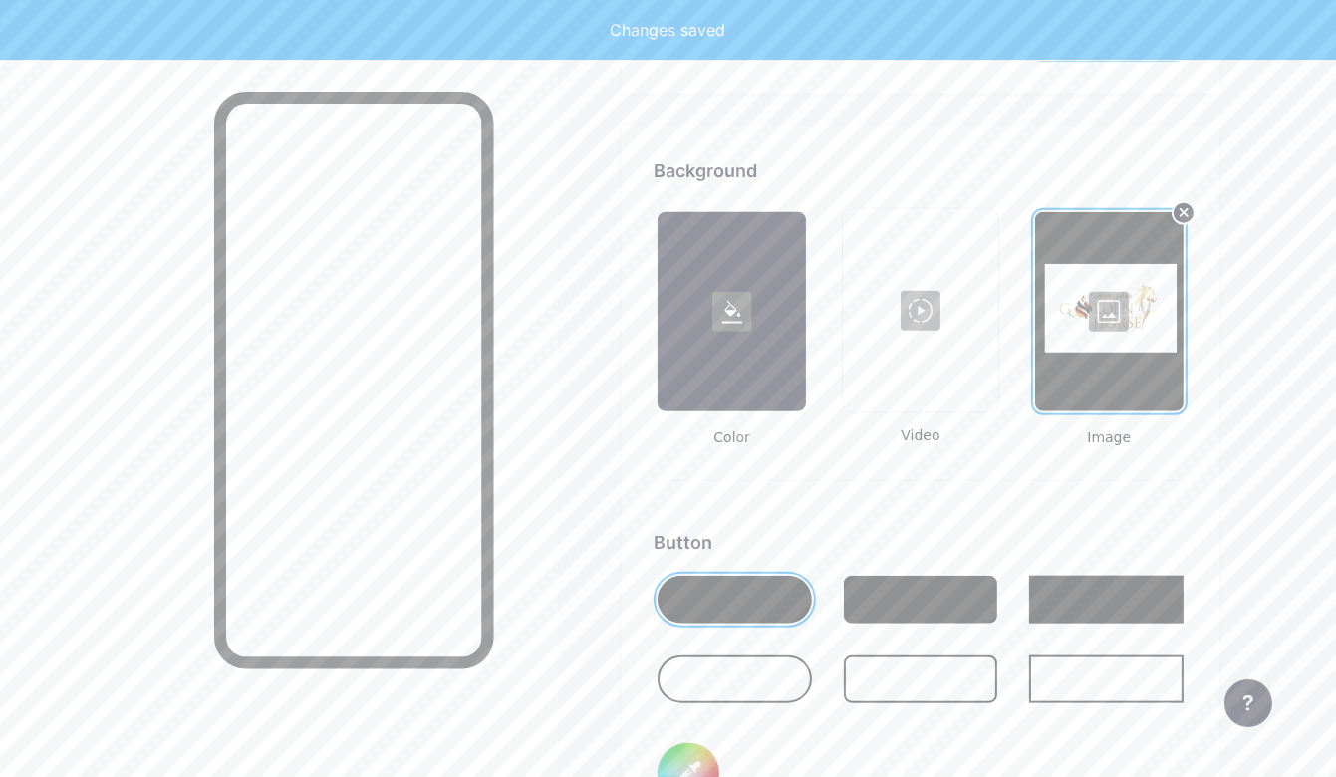
scroll to position [2590, 0]
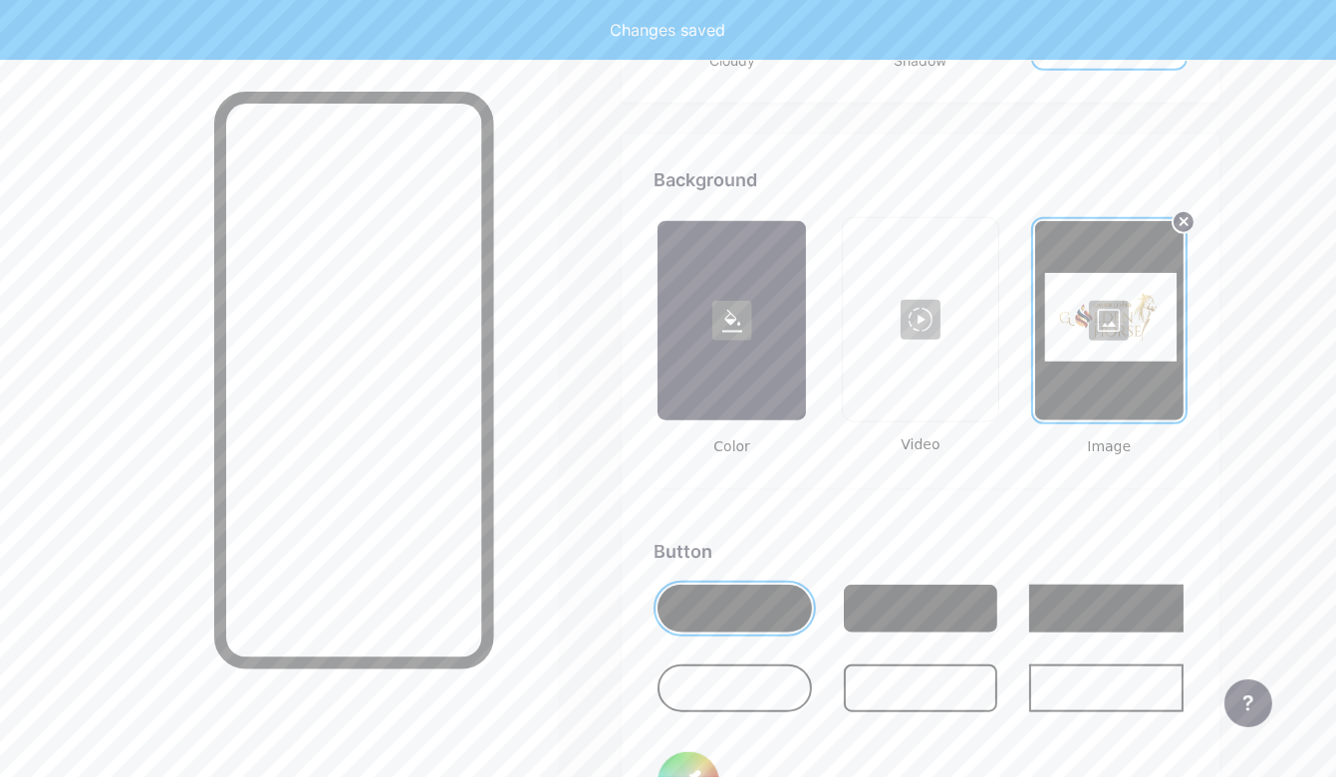
click at [1086, 355] on div at bounding box center [1109, 320] width 148 height 199
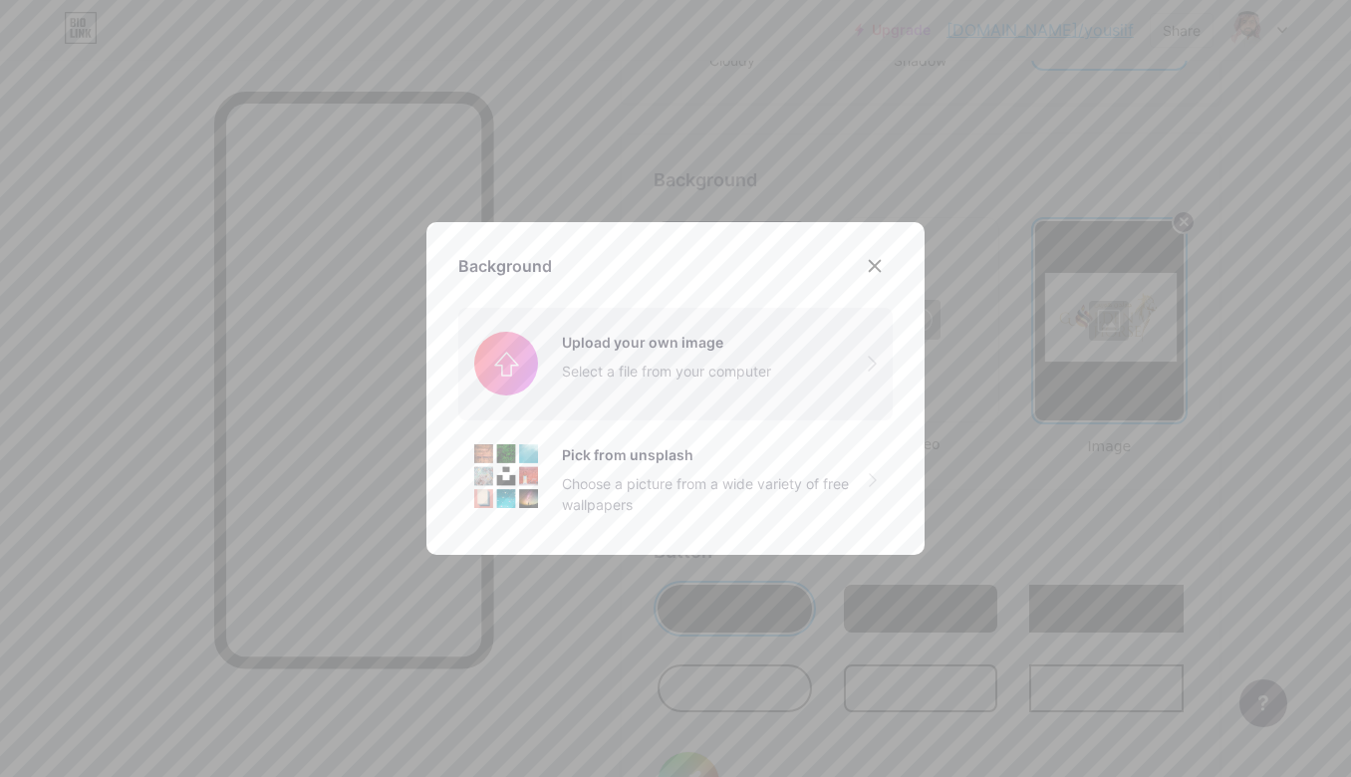
click at [666, 390] on input "file" at bounding box center [675, 364] width 434 height 112
click at [673, 329] on input "file" at bounding box center [675, 364] width 434 height 112
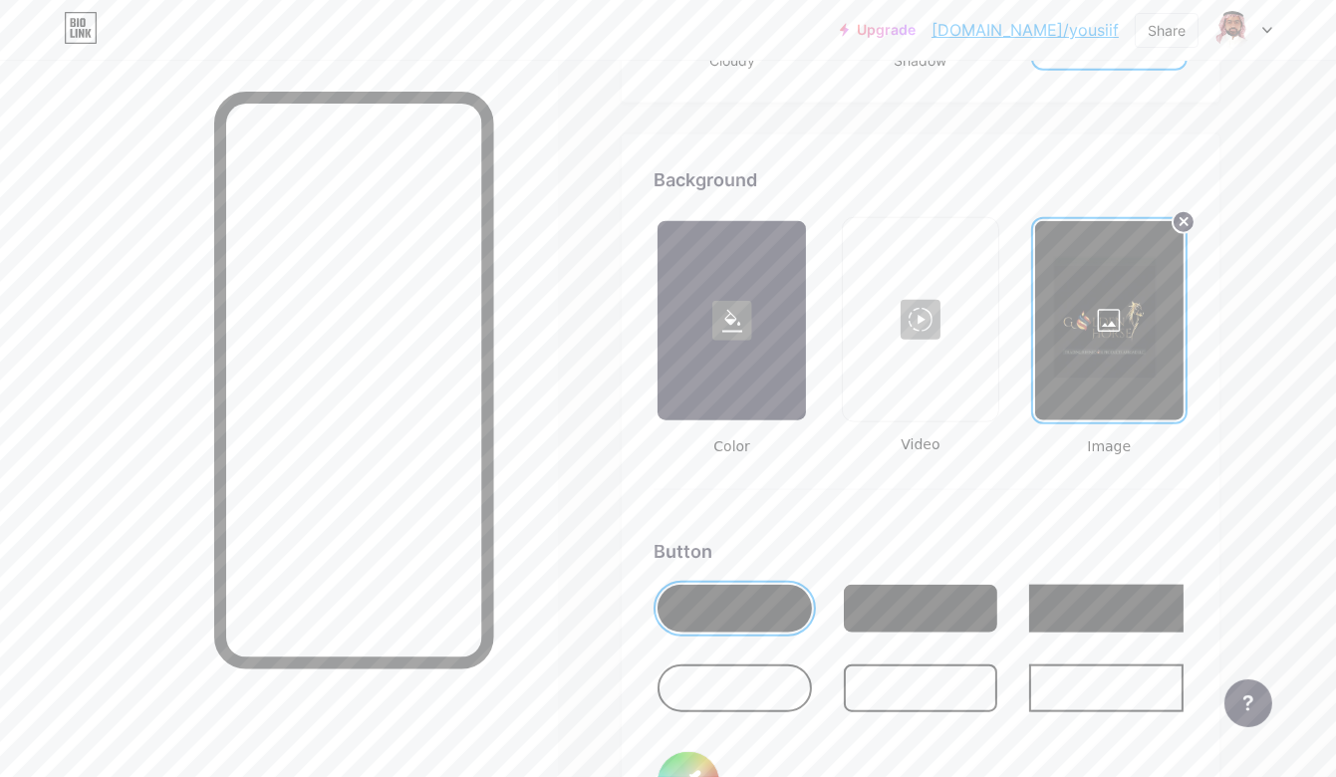
click at [1148, 343] on div at bounding box center [1109, 320] width 148 height 199
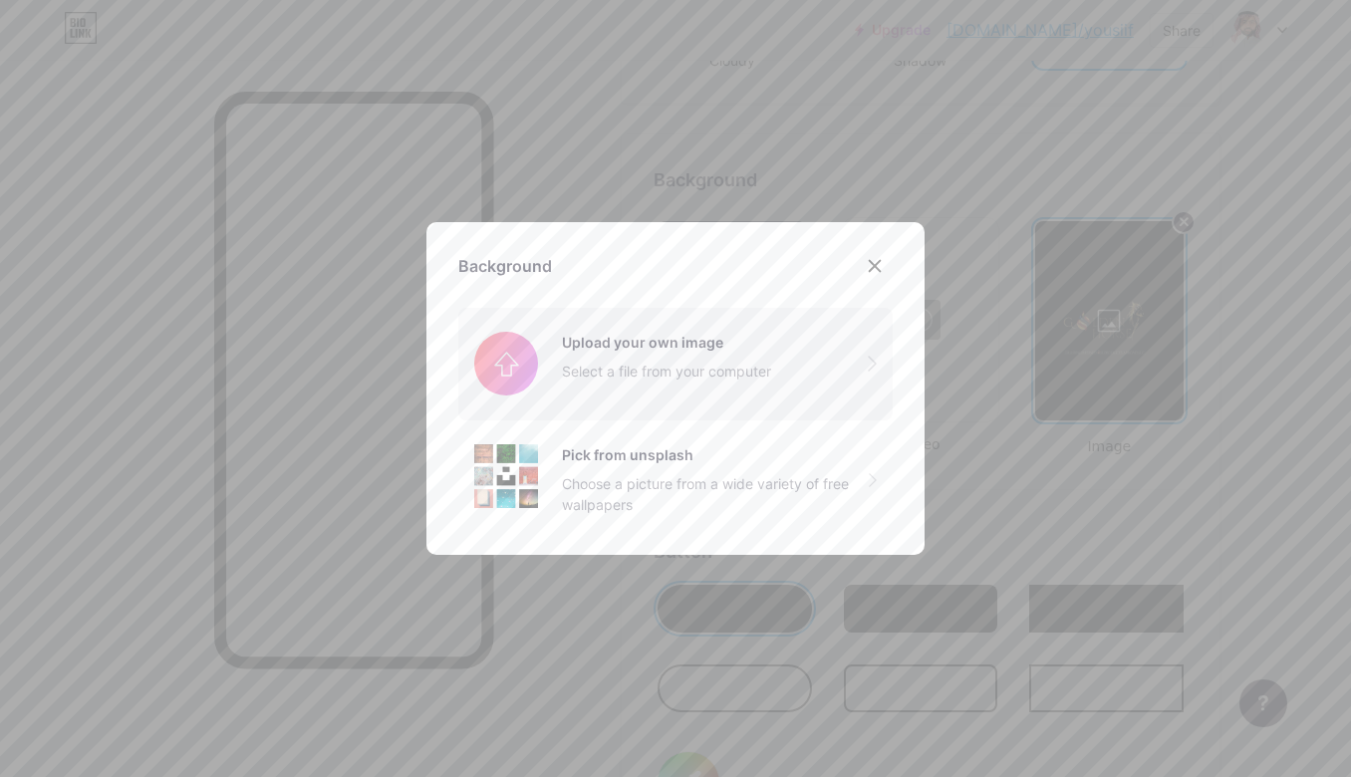
click at [665, 374] on input "file" at bounding box center [675, 364] width 434 height 112
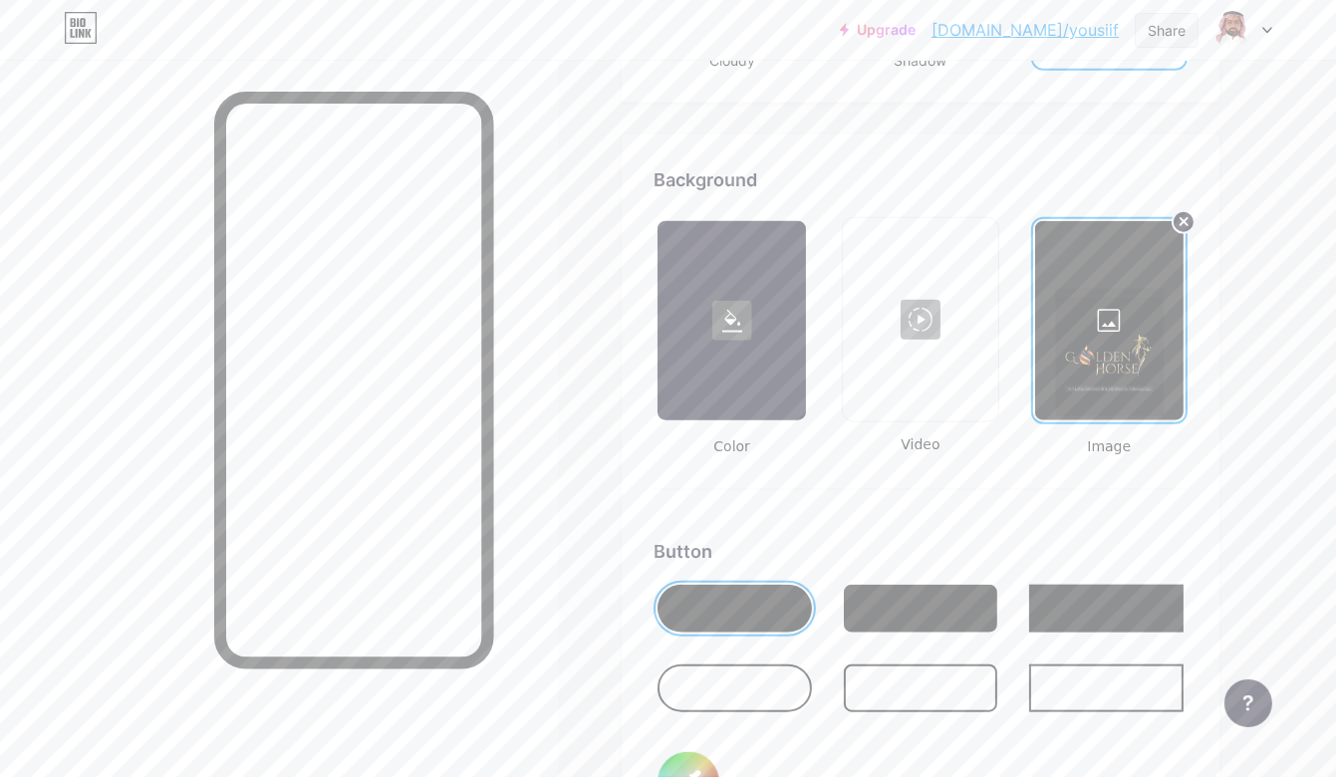
click at [1166, 22] on div "Share" at bounding box center [1167, 30] width 38 height 21
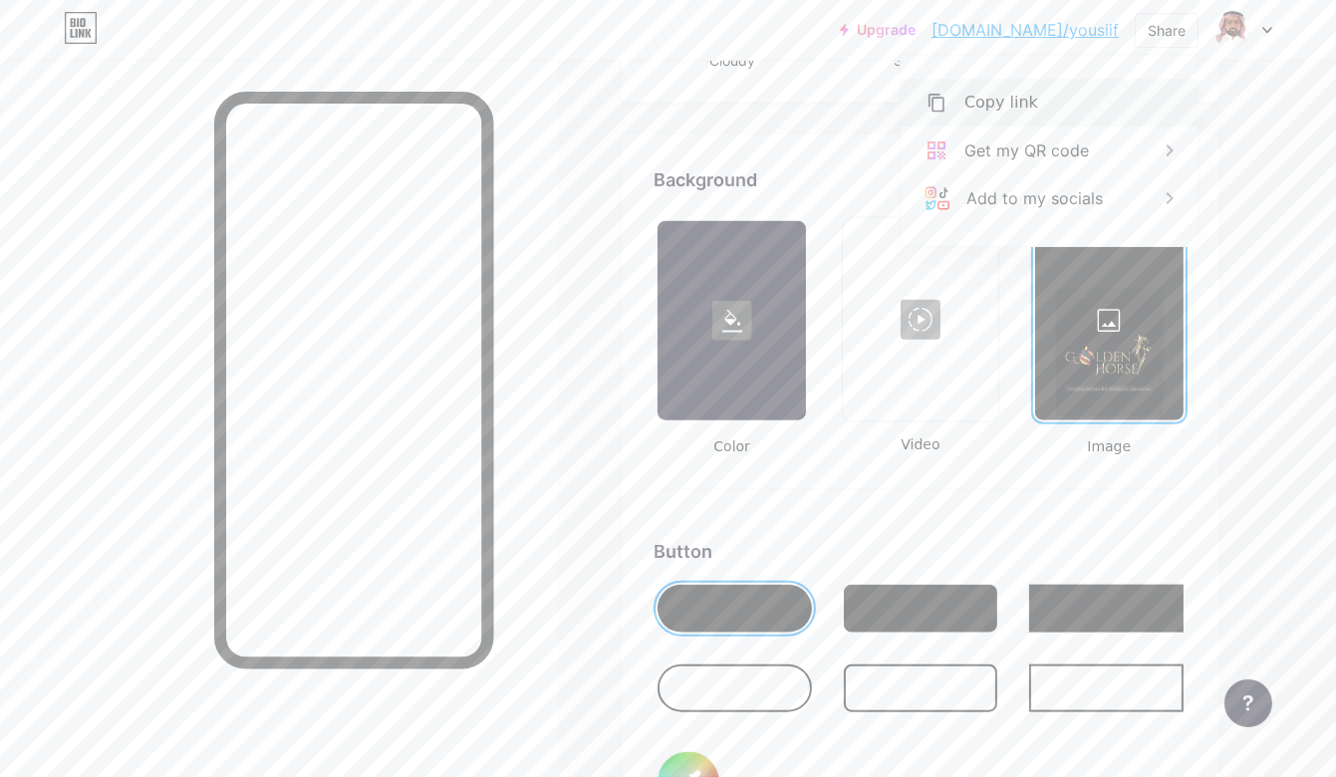
click at [1060, 108] on div "Copy link" at bounding box center [1049, 103] width 297 height 48
